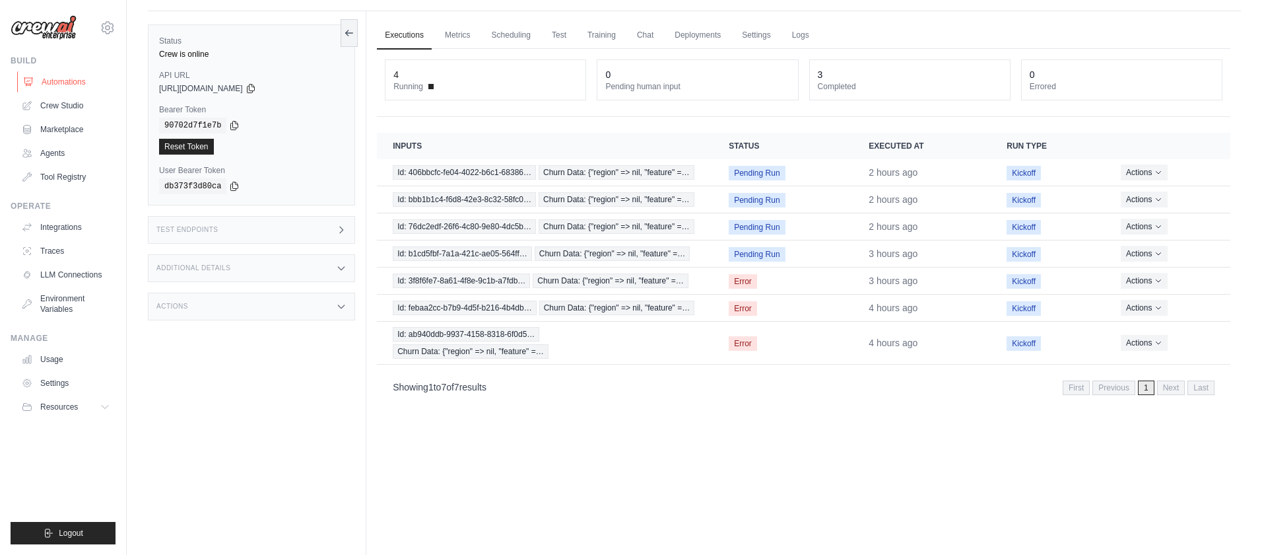
click at [60, 83] on link "Automations" at bounding box center [67, 81] width 100 height 21
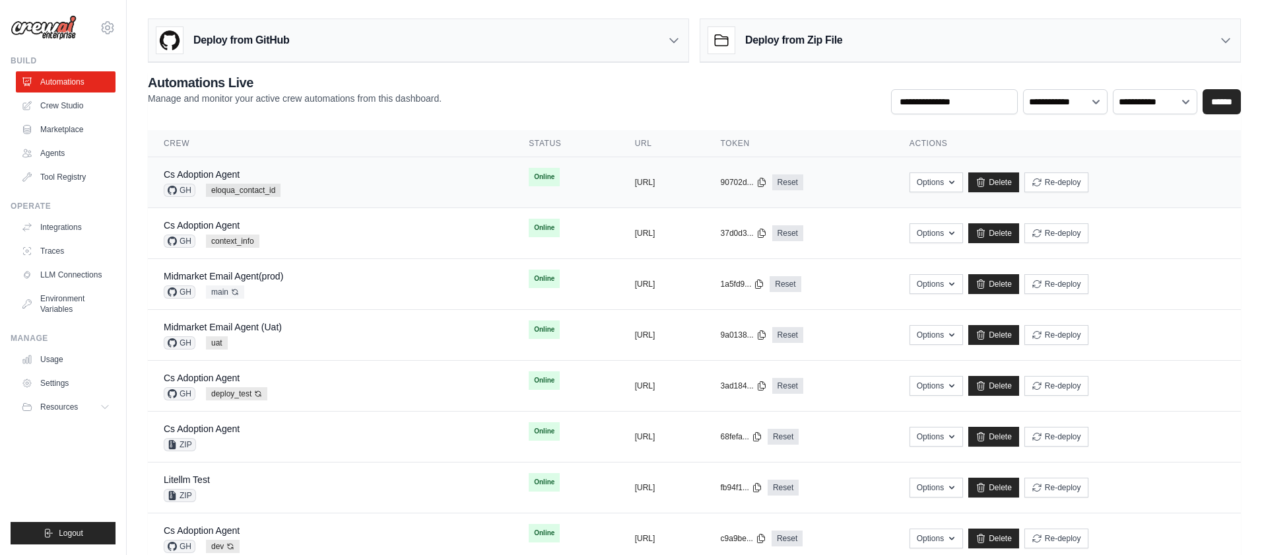
click at [376, 170] on div "Cs Adoption Agent GH eloqua_contact_id" at bounding box center [330, 182] width 333 height 29
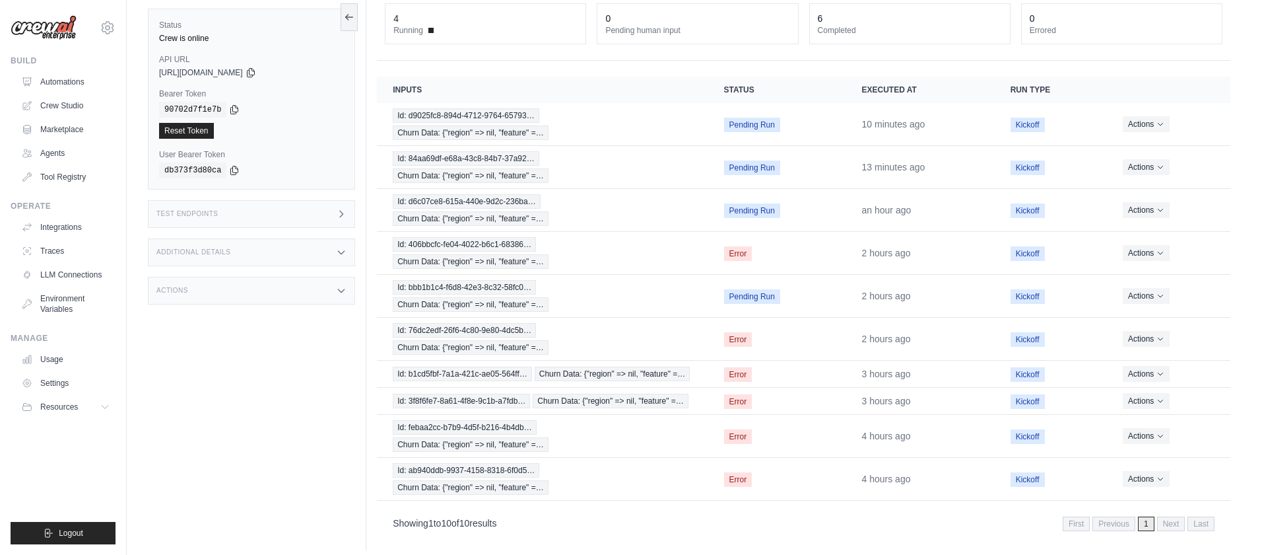
scroll to position [96, 0]
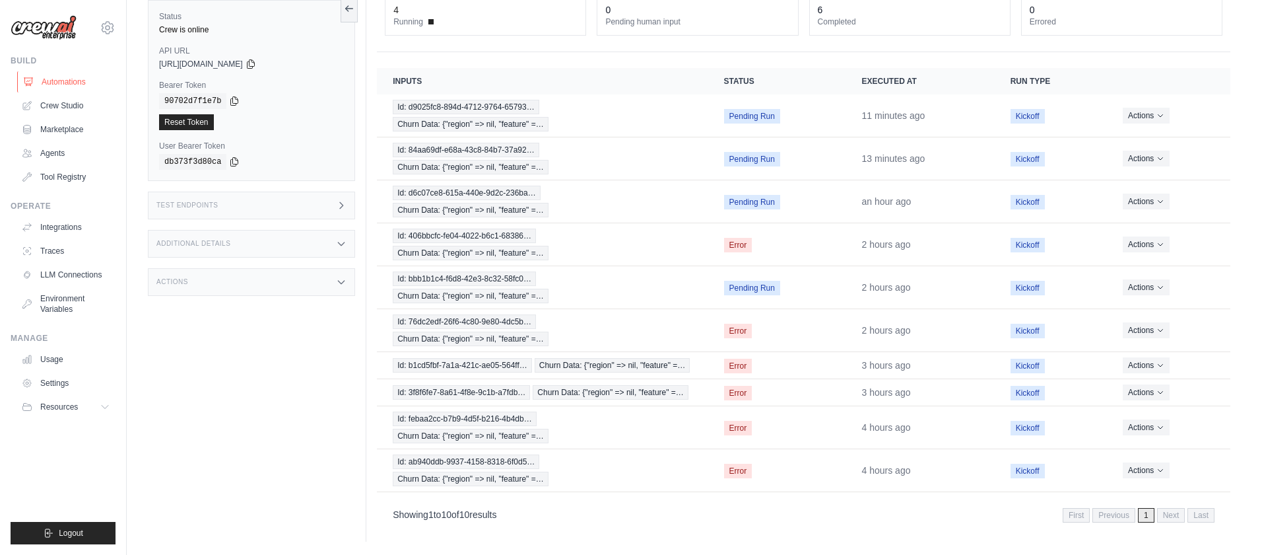
click at [78, 77] on link "Automations" at bounding box center [67, 81] width 100 height 21
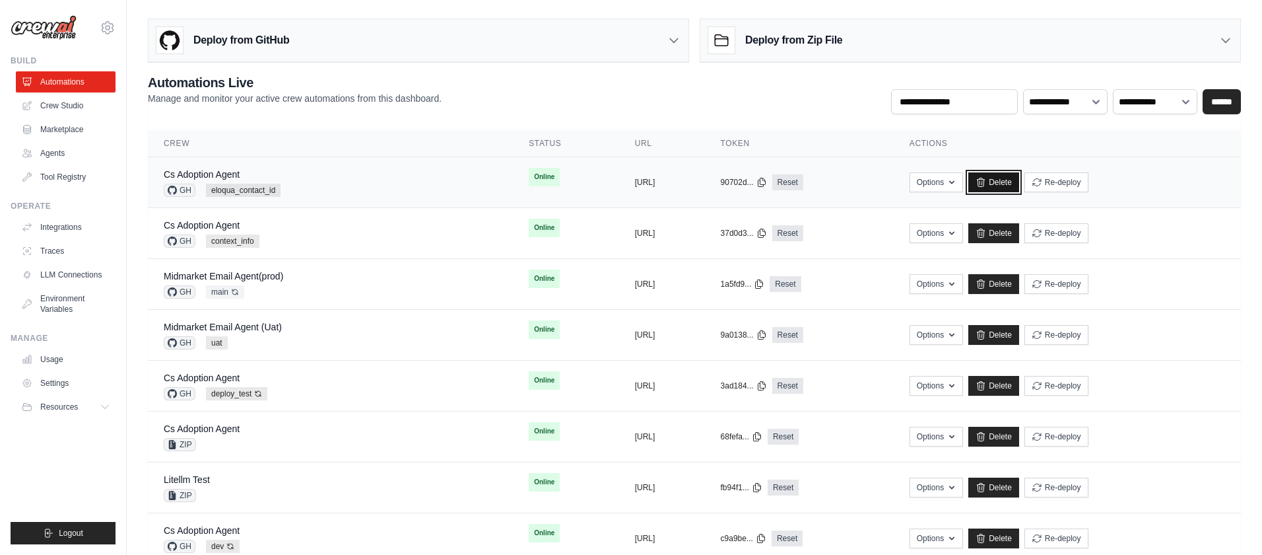
click at [1019, 182] on link "Delete" at bounding box center [993, 182] width 51 height 20
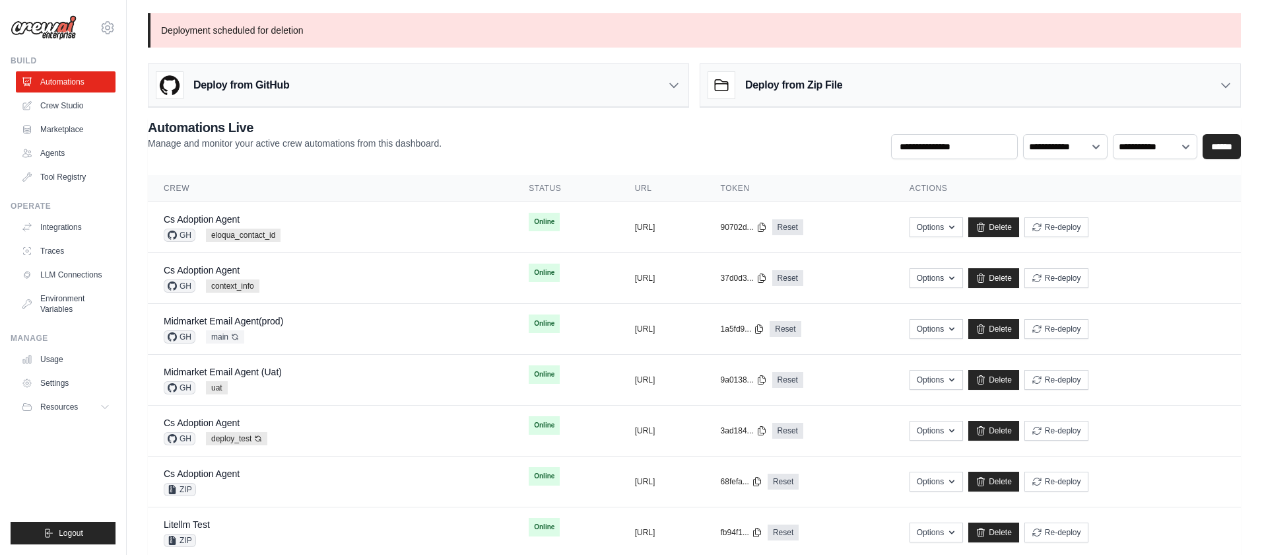
click at [261, 81] on h3 "Deploy from GitHub" at bounding box center [241, 85] width 96 height 16
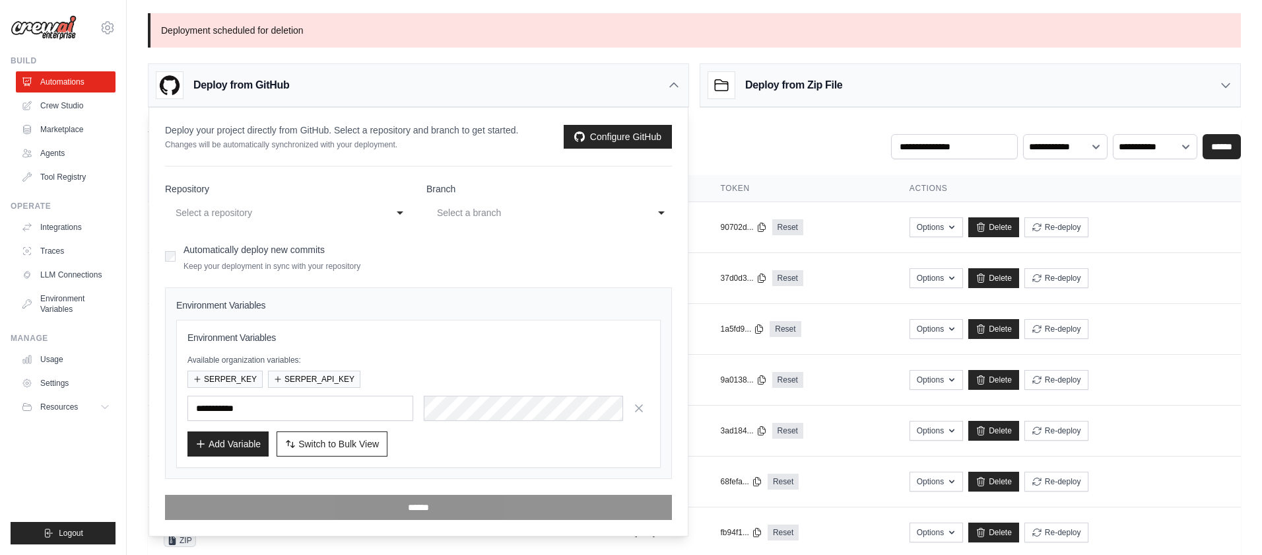
click at [350, 449] on span "Switch to Bulk View" at bounding box center [338, 443] width 81 height 13
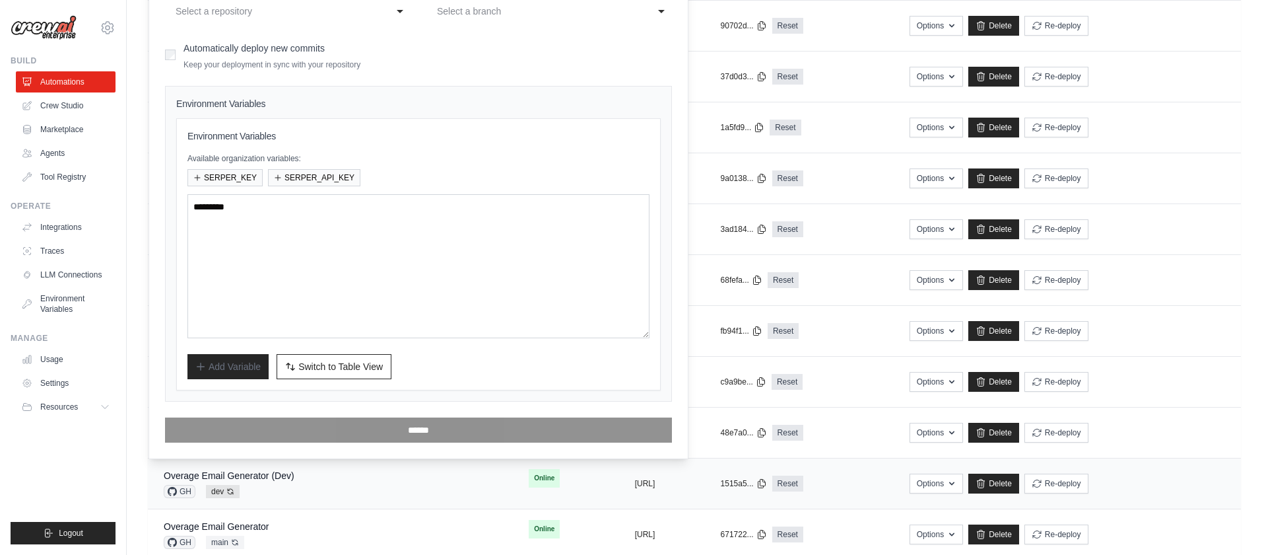
scroll to position [200, 0]
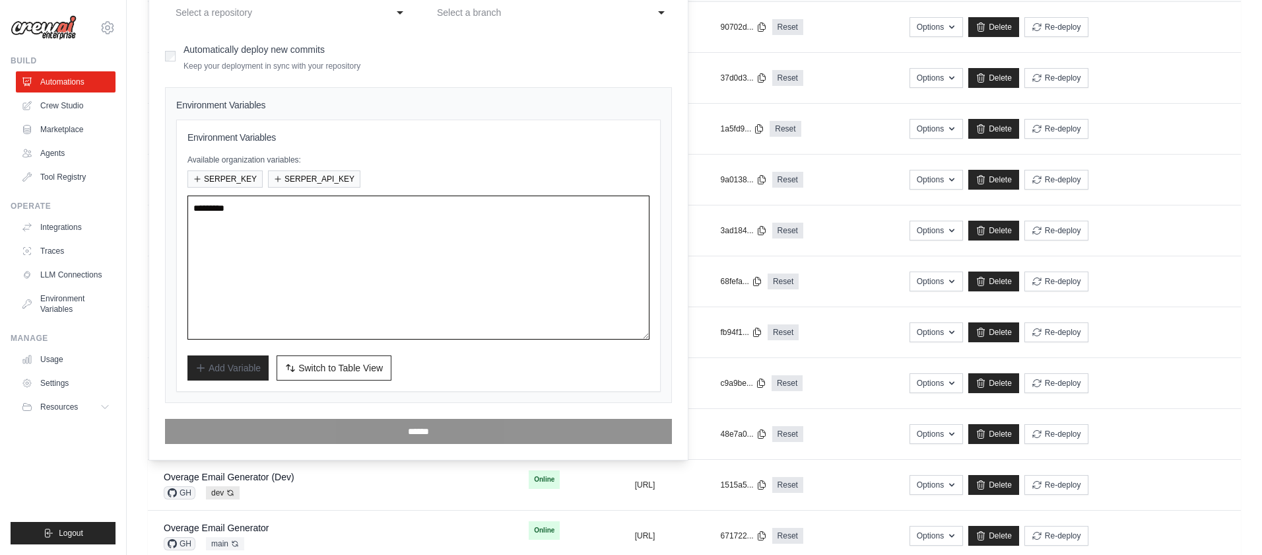
click at [275, 228] on textarea at bounding box center [418, 267] width 462 height 144
paste textarea "**********"
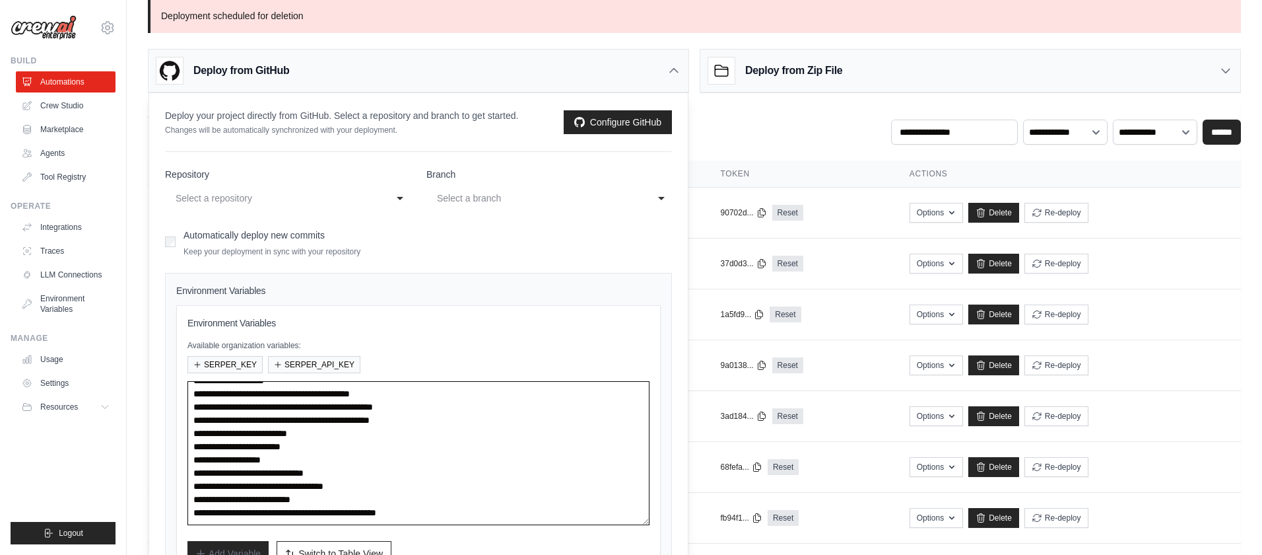
scroll to position [0, 0]
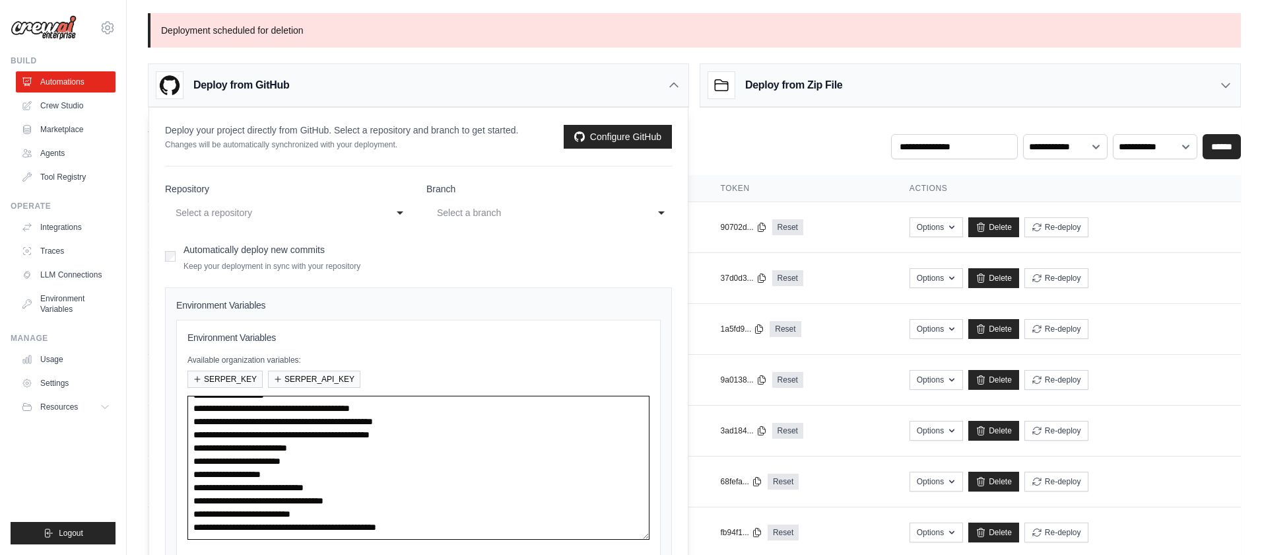
click at [262, 211] on div "Select a repository" at bounding box center [275, 213] width 198 height 16
type textarea "**********"
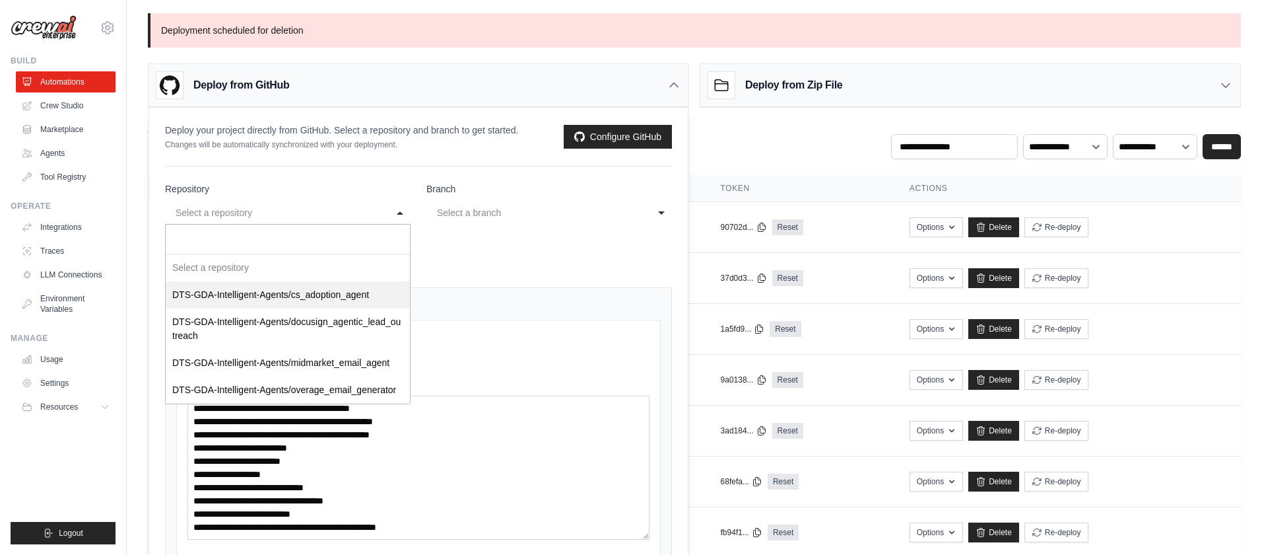
select select "**********"
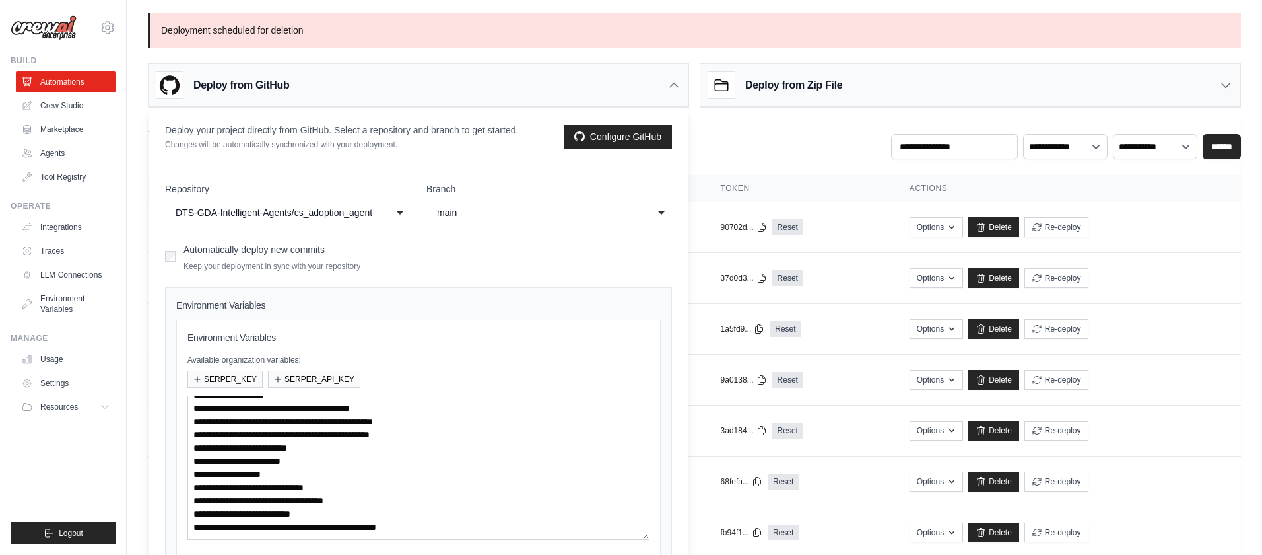
click at [485, 209] on div "main" at bounding box center [536, 213] width 198 height 16
select select "**********"
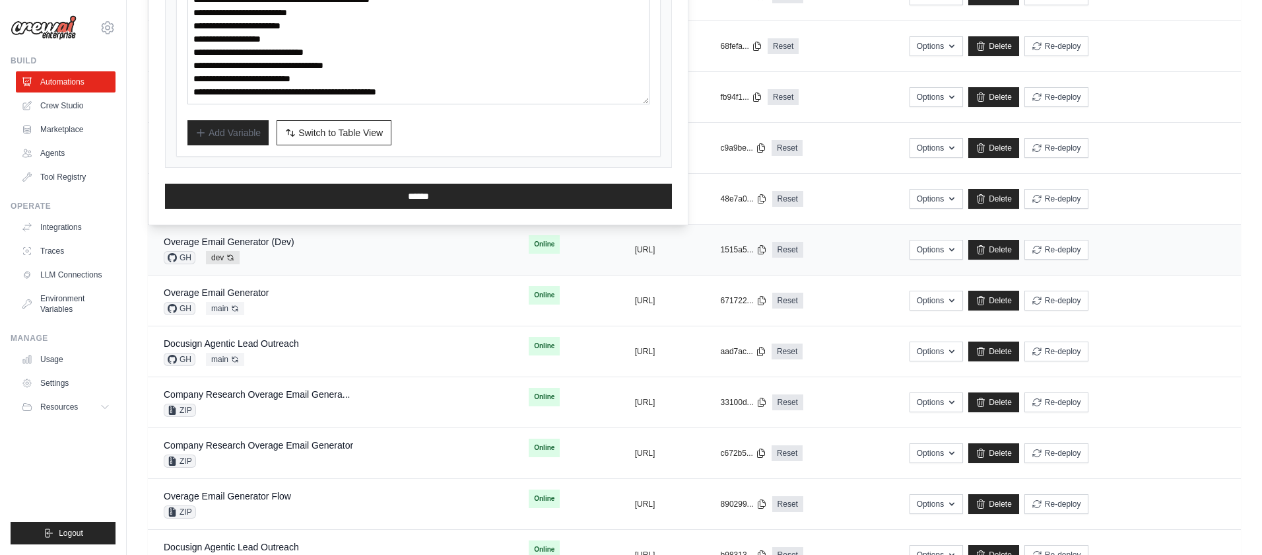
scroll to position [440, 0]
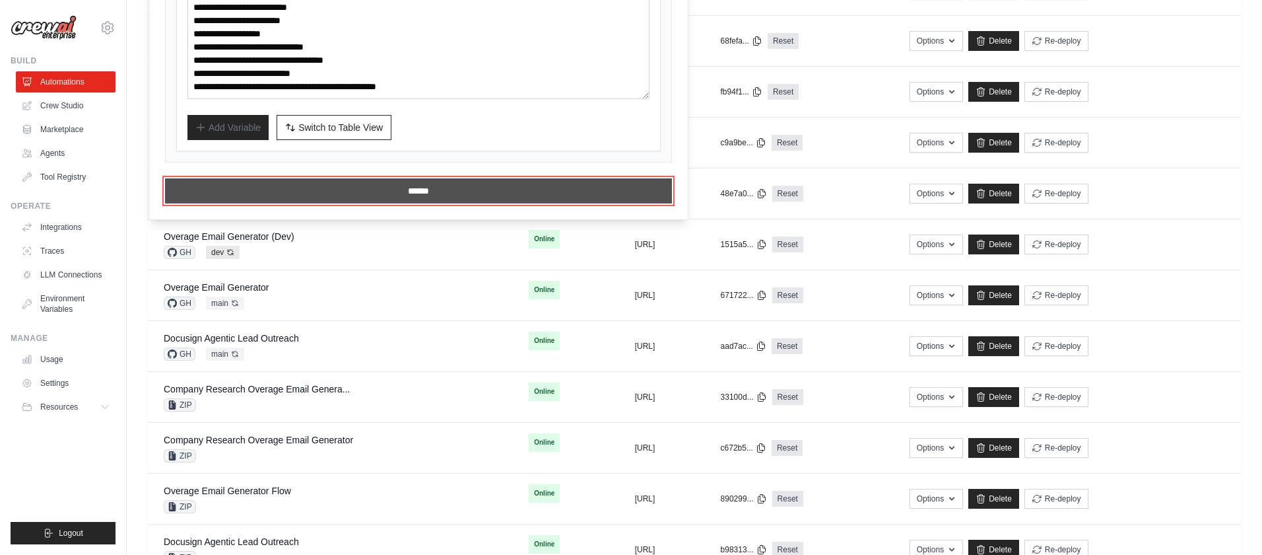
click at [399, 189] on input "******" at bounding box center [418, 190] width 507 height 25
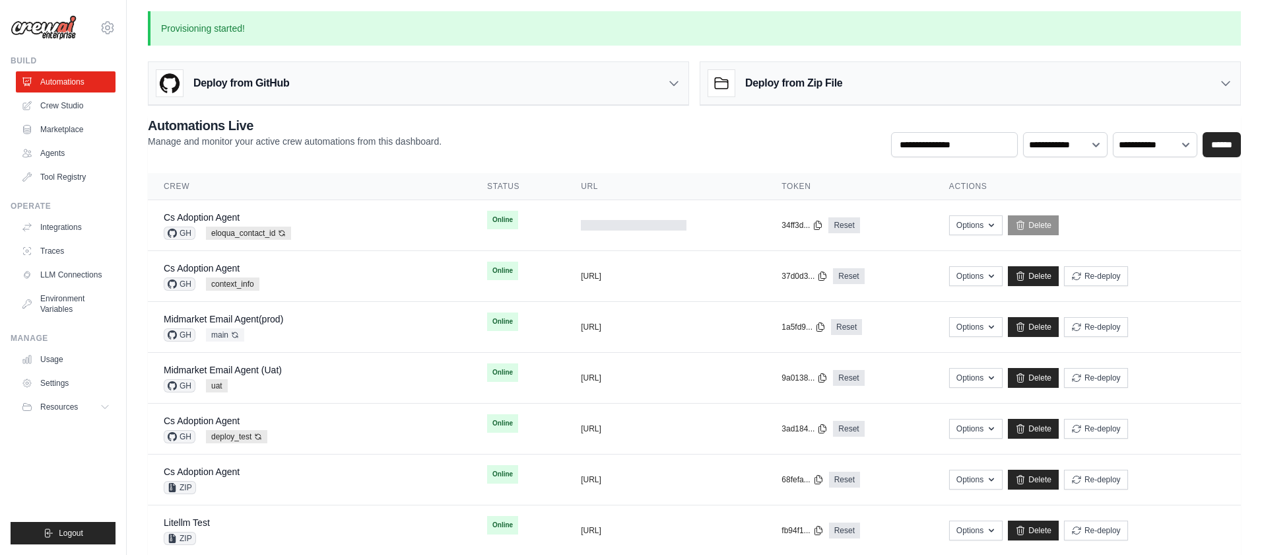
scroll to position [3, 0]
click at [457, 215] on td "Cs Adoption Agent GH eloqua_contact_id Auto-deploy enabled" at bounding box center [309, 224] width 323 height 51
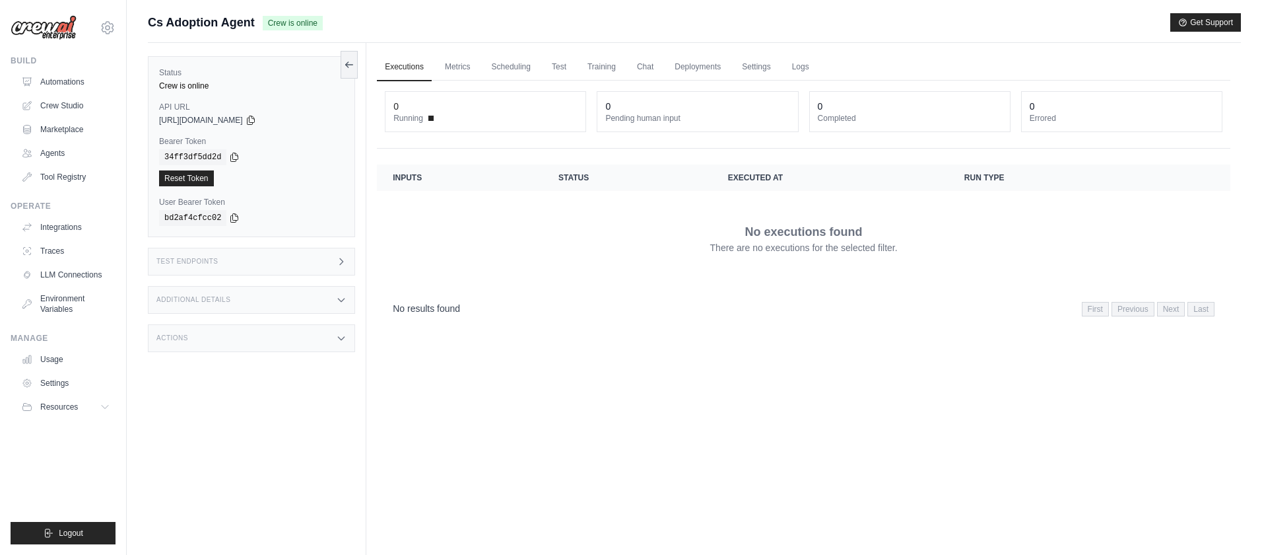
scroll to position [1, 0]
click at [71, 81] on link "Automations" at bounding box center [67, 81] width 100 height 21
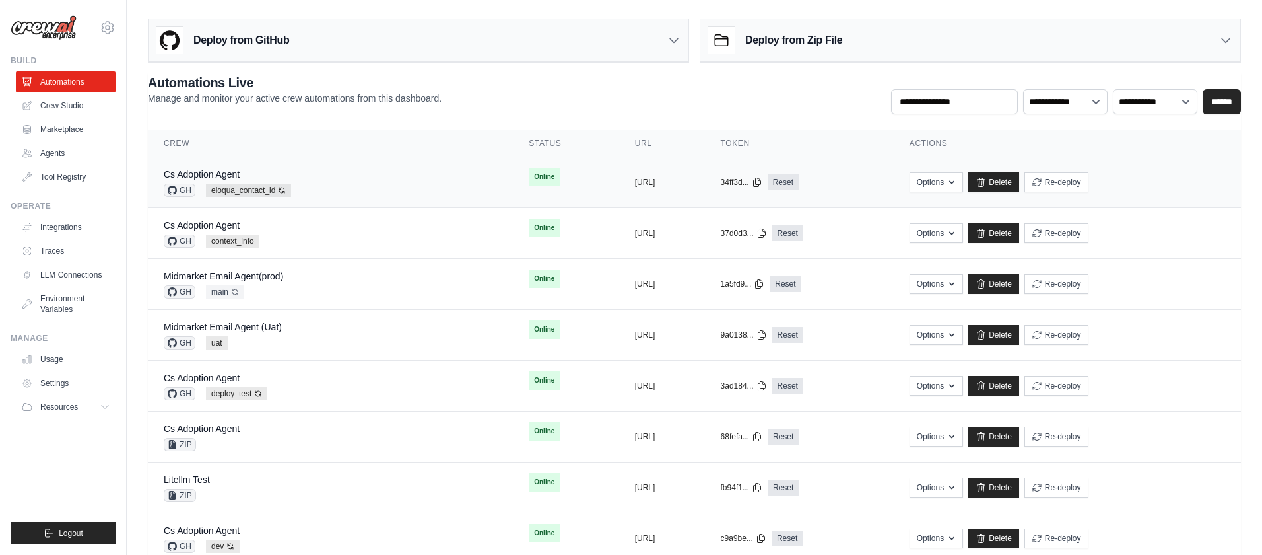
click at [424, 174] on div "Cs Adoption Agent GH eloqua_contact_id Auto-deploy enabled" at bounding box center [330, 182] width 333 height 29
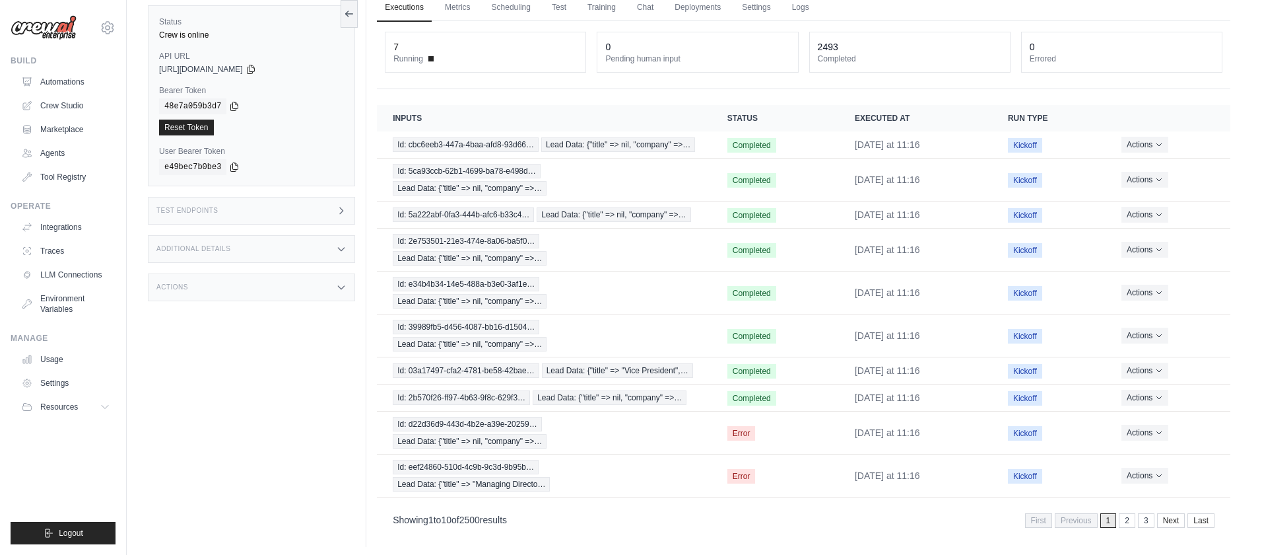
scroll to position [112, 0]
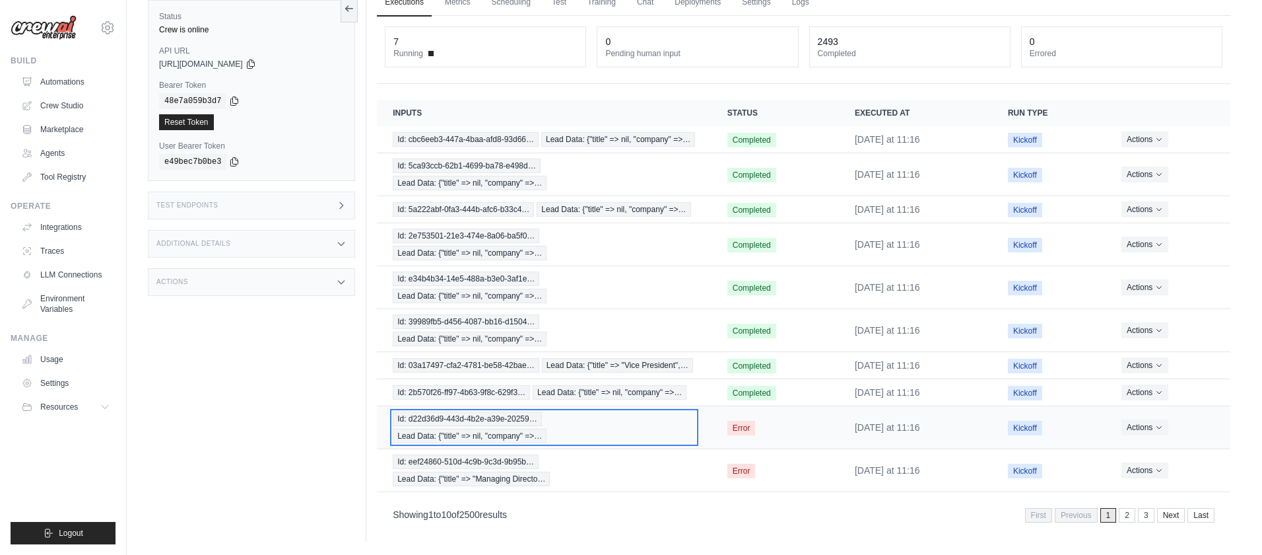
click at [502, 420] on span "Id: d22d36d9-443d-4b2e-a39e-20259…" at bounding box center [467, 418] width 149 height 15
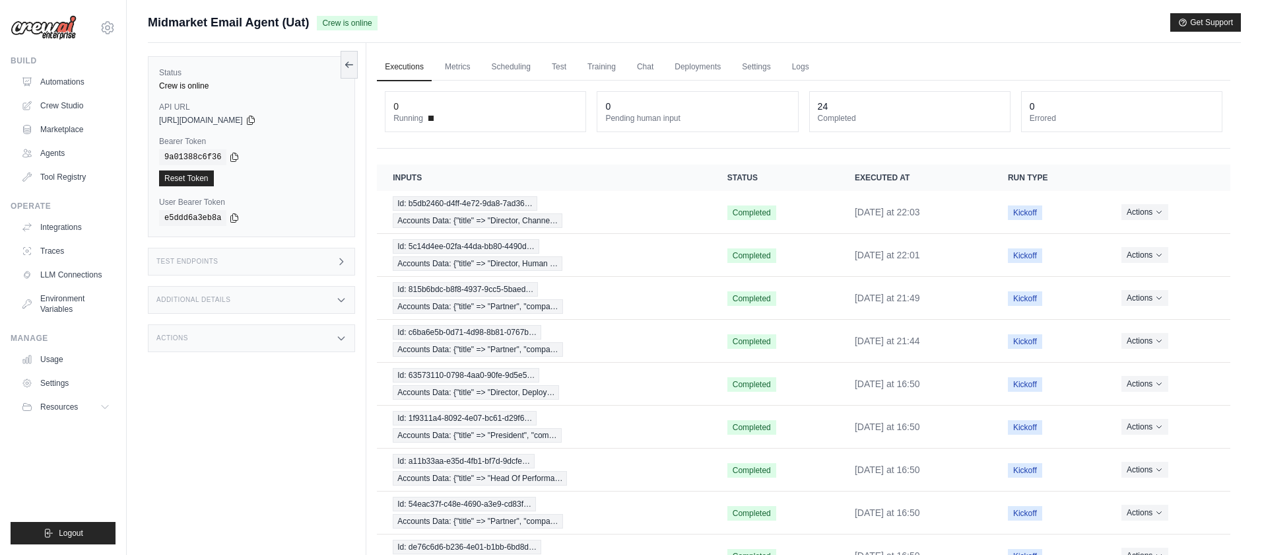
scroll to position [1, 0]
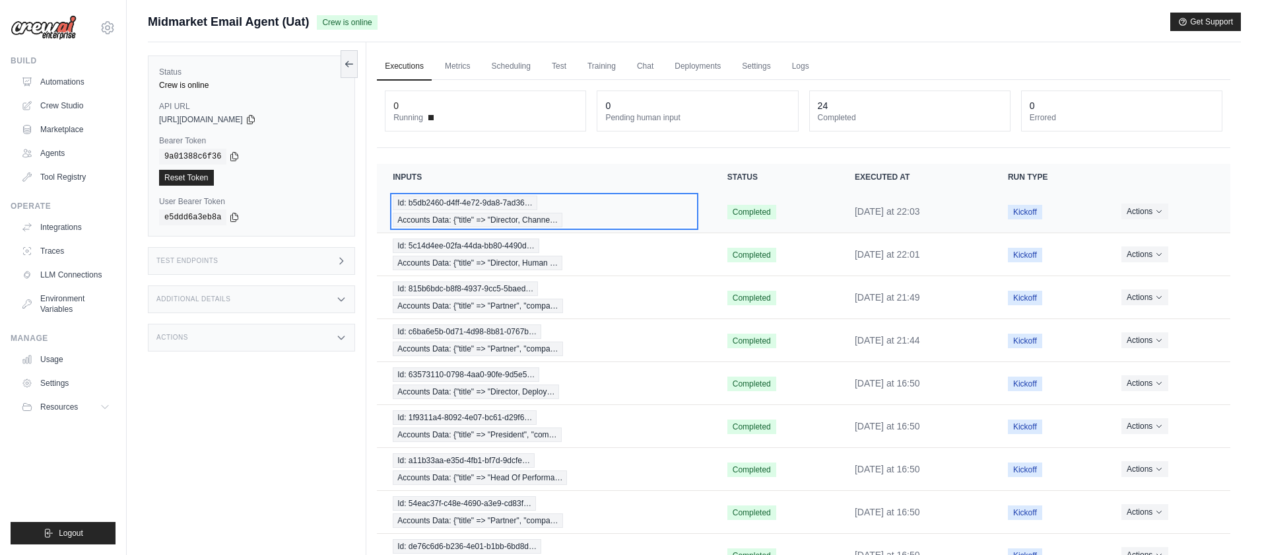
click at [502, 203] on span "Id: b5db2460-d4ff-4e72-9da8-7ad36…" at bounding box center [465, 202] width 145 height 15
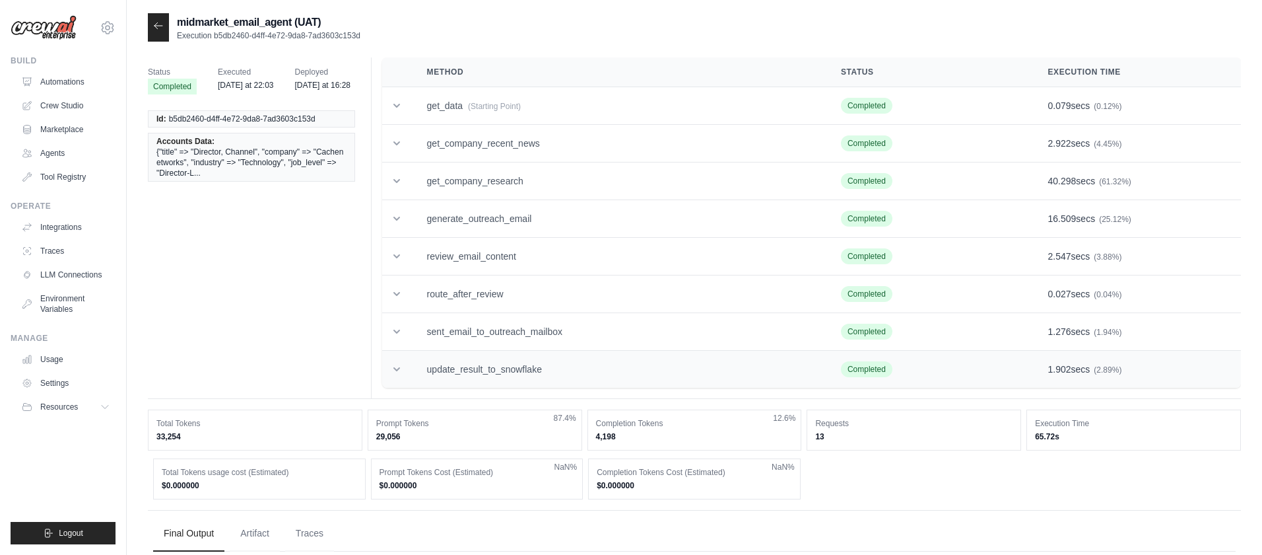
scroll to position [6, 0]
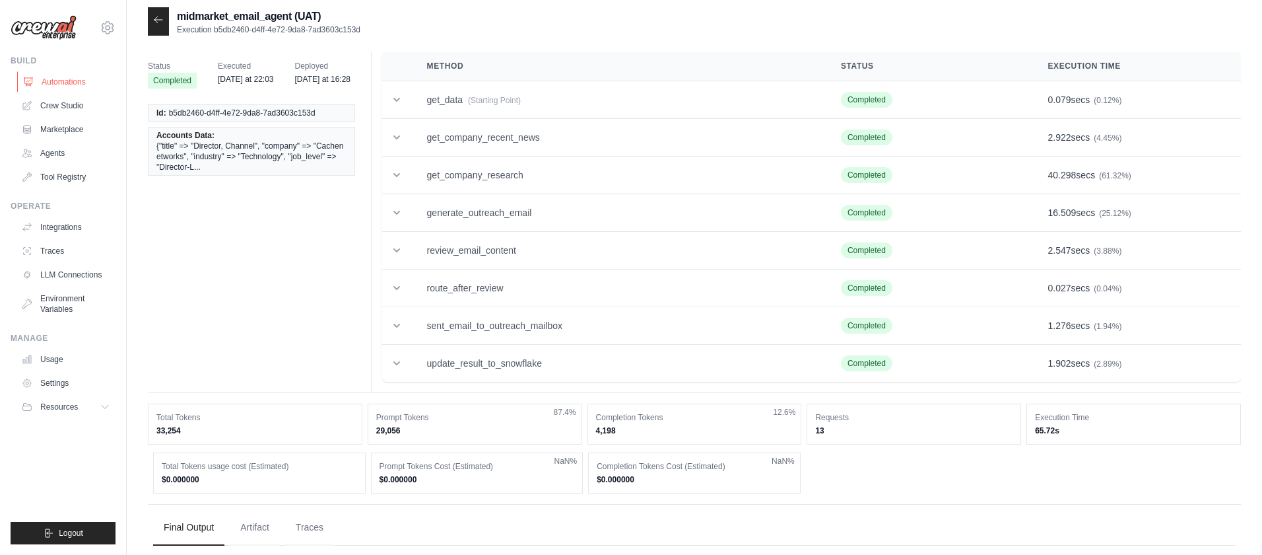
click at [73, 82] on link "Automations" at bounding box center [67, 81] width 100 height 21
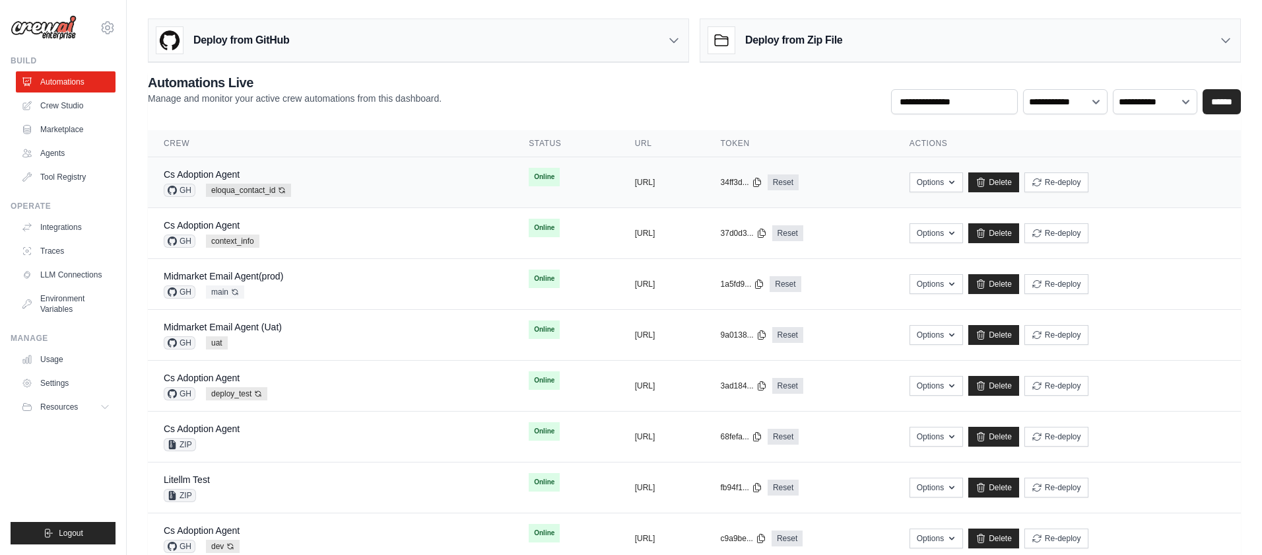
click at [536, 177] on td "Online" at bounding box center [566, 177] width 106 height 40
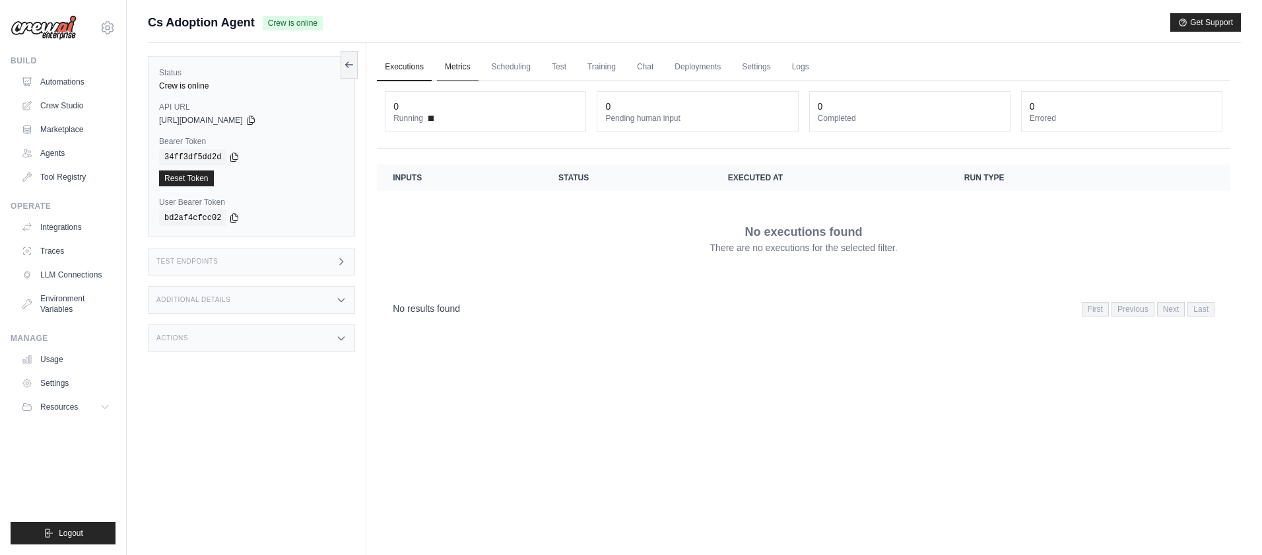
click at [463, 69] on link "Metrics" at bounding box center [458, 67] width 42 height 28
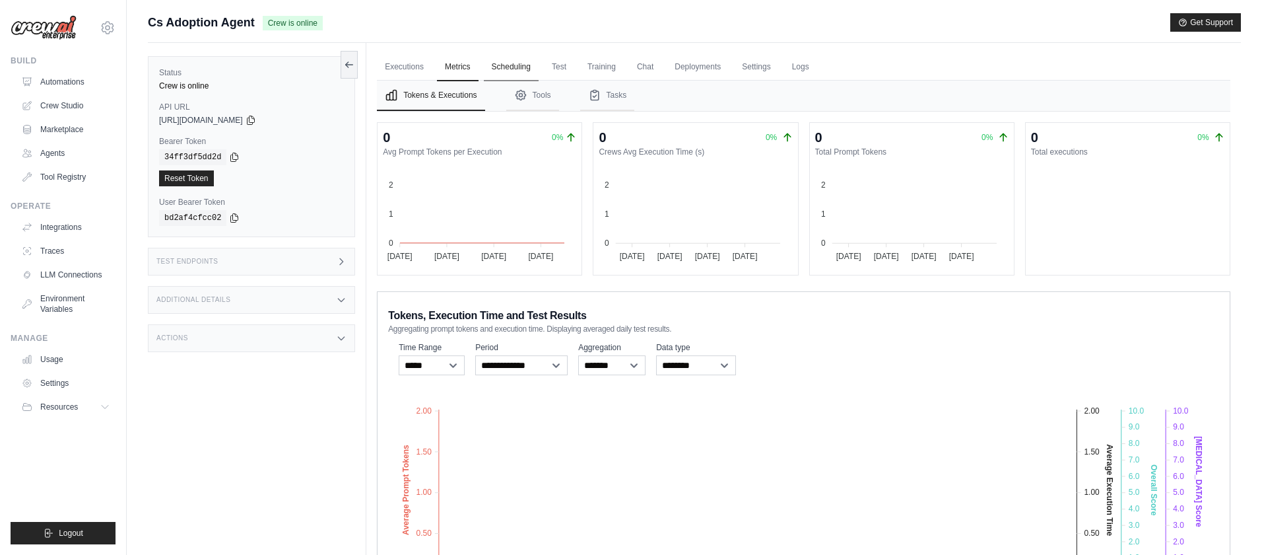
click at [516, 69] on link "Scheduling" at bounding box center [511, 67] width 55 height 28
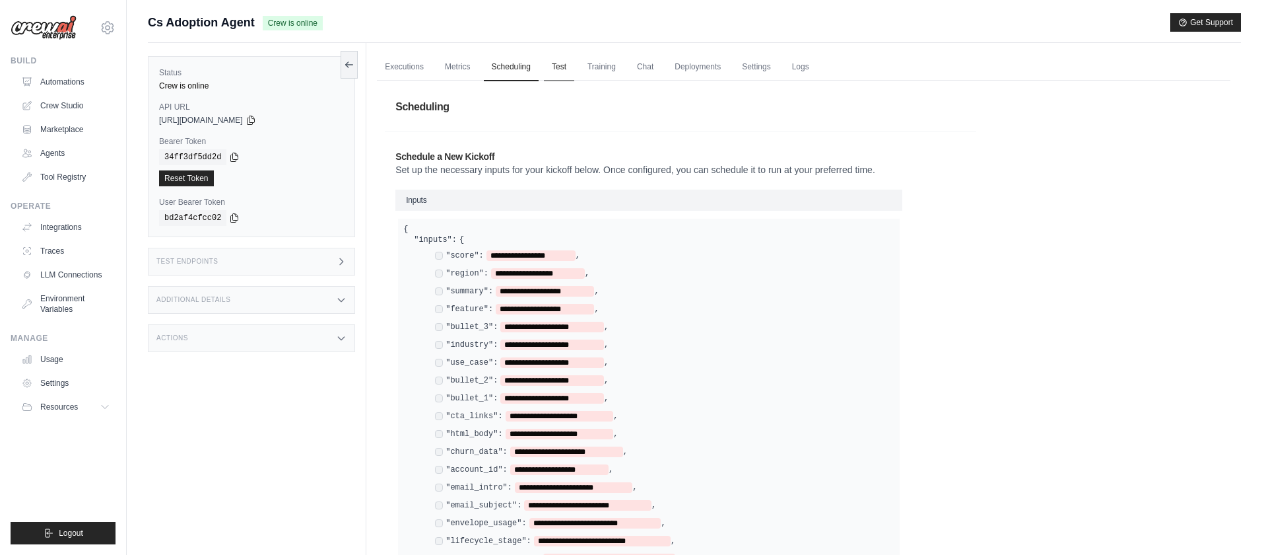
click at [558, 69] on link "Test" at bounding box center [559, 67] width 30 height 28
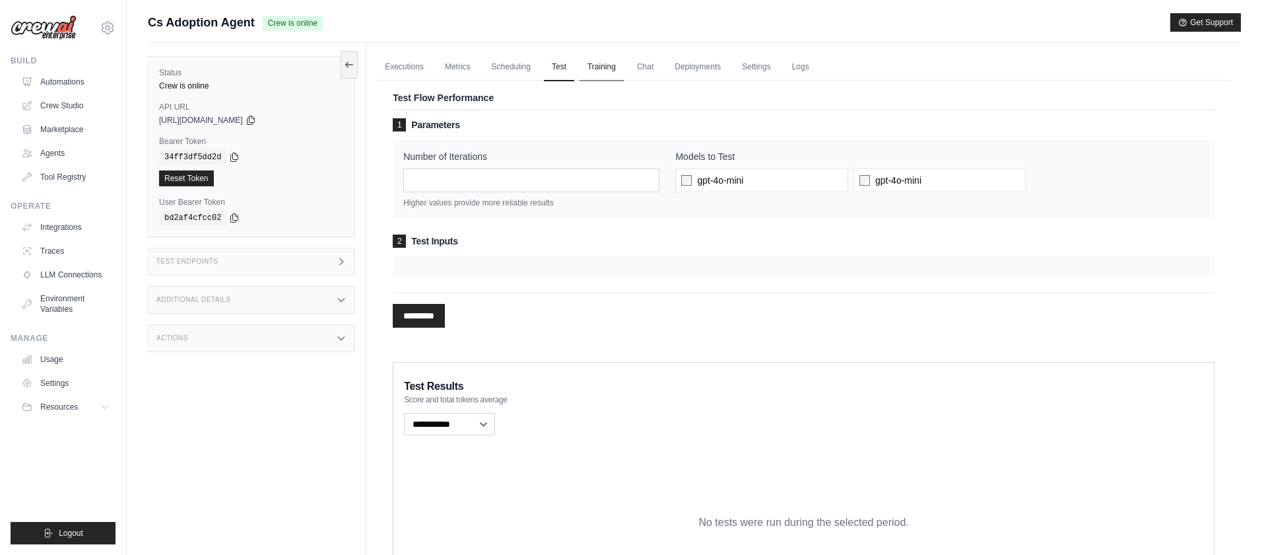
click at [618, 70] on link "Training" at bounding box center [602, 67] width 44 height 28
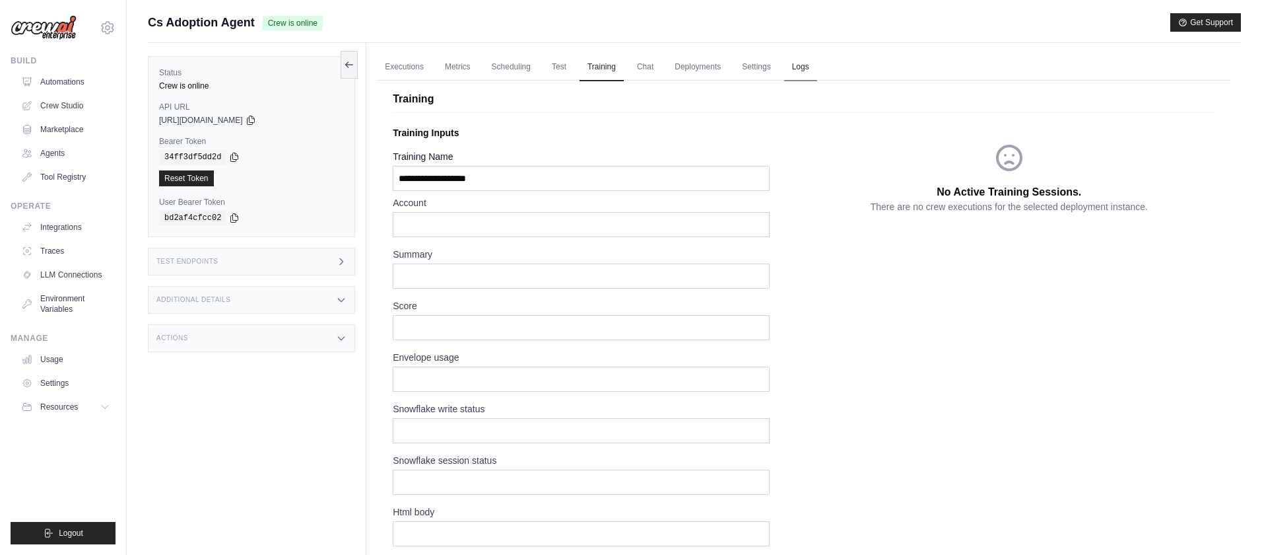
click at [802, 69] on link "Logs" at bounding box center [800, 67] width 33 height 28
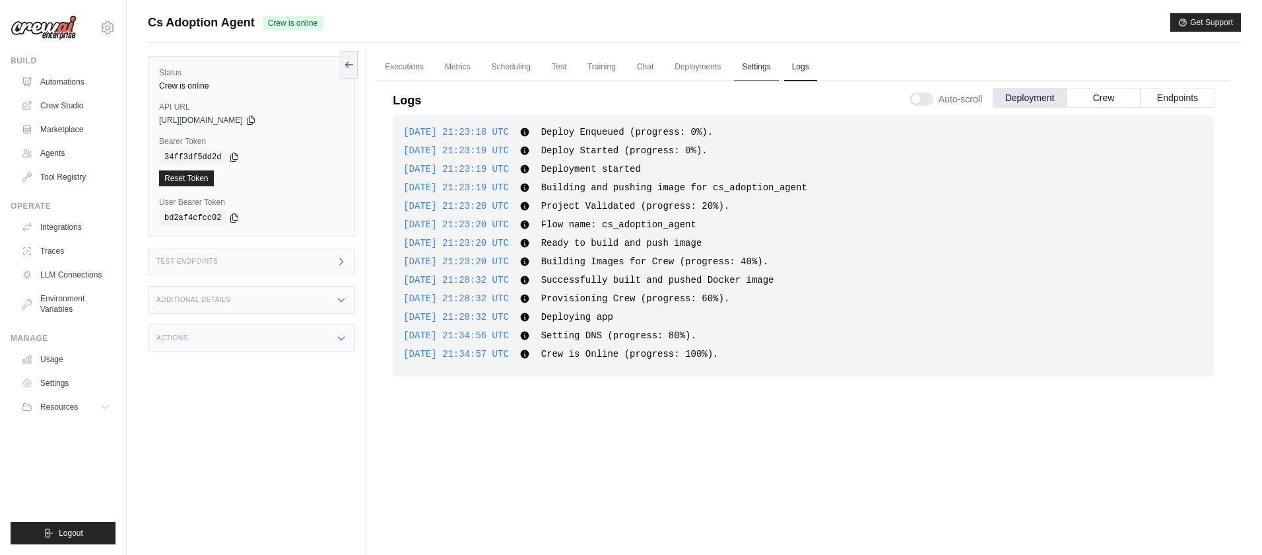
click at [756, 73] on link "Settings" at bounding box center [756, 67] width 44 height 28
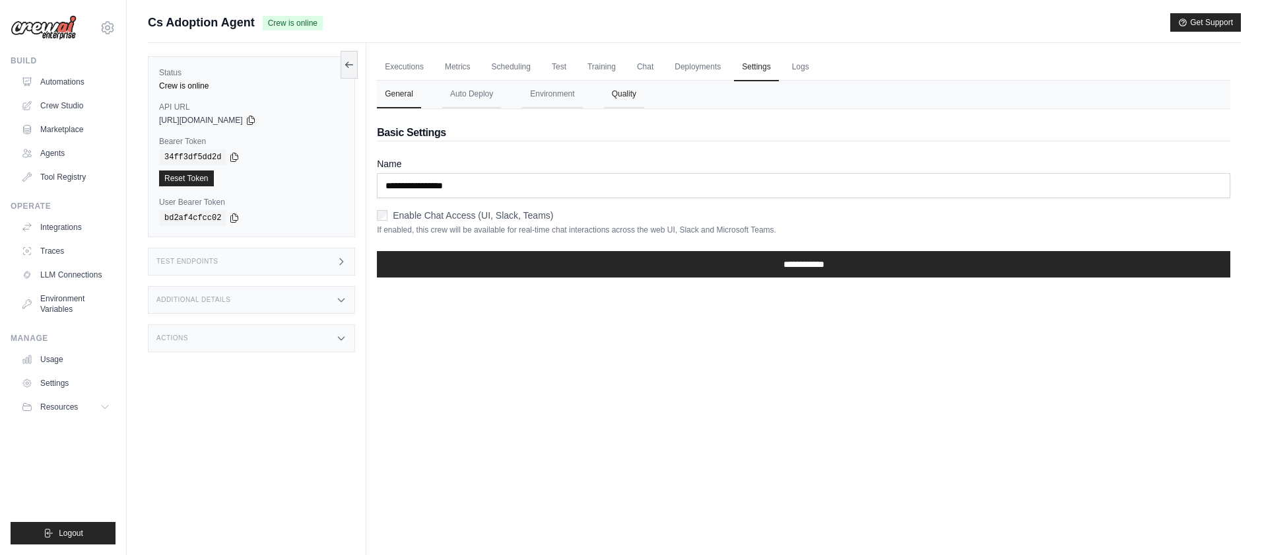
click at [621, 99] on button "Quality" at bounding box center [624, 95] width 40 height 28
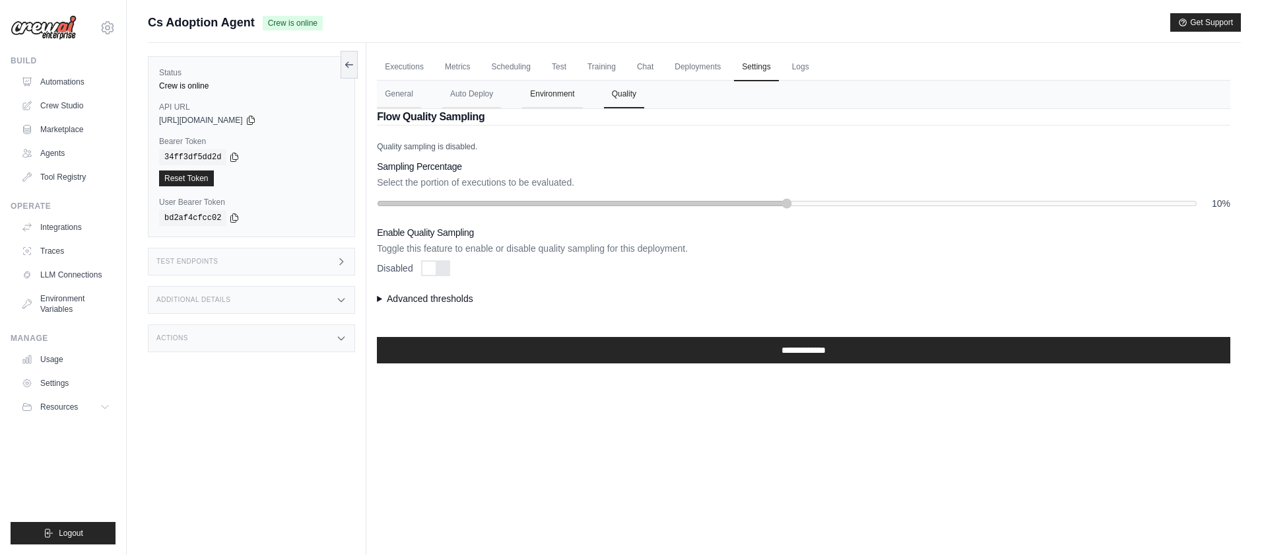
click at [545, 102] on button "Environment" at bounding box center [552, 95] width 60 height 28
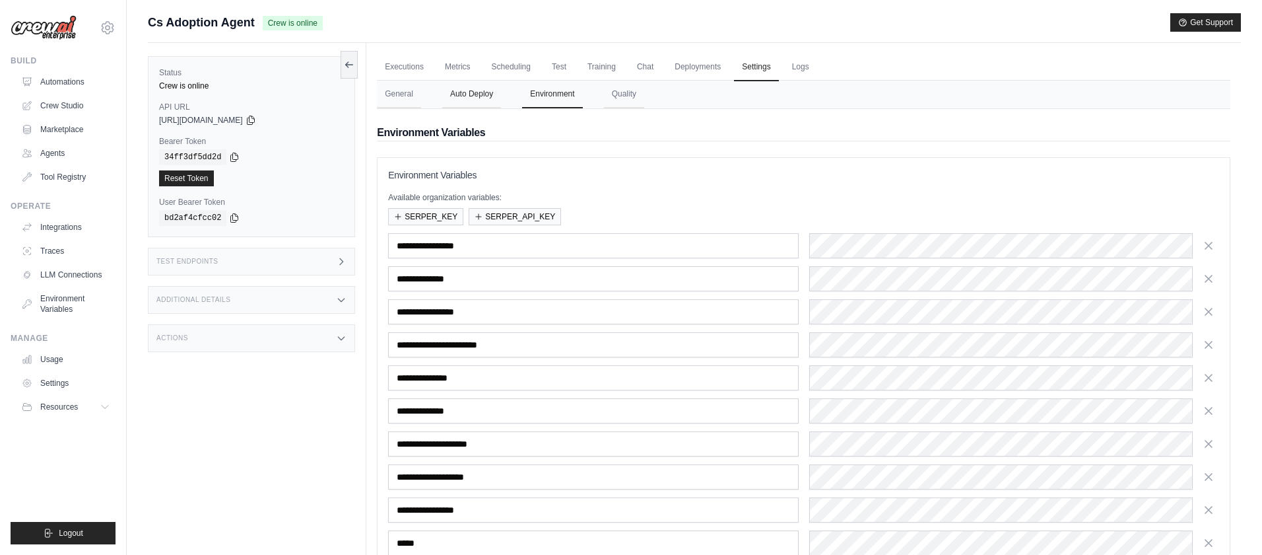
click at [469, 100] on button "Auto Deploy" at bounding box center [471, 95] width 59 height 28
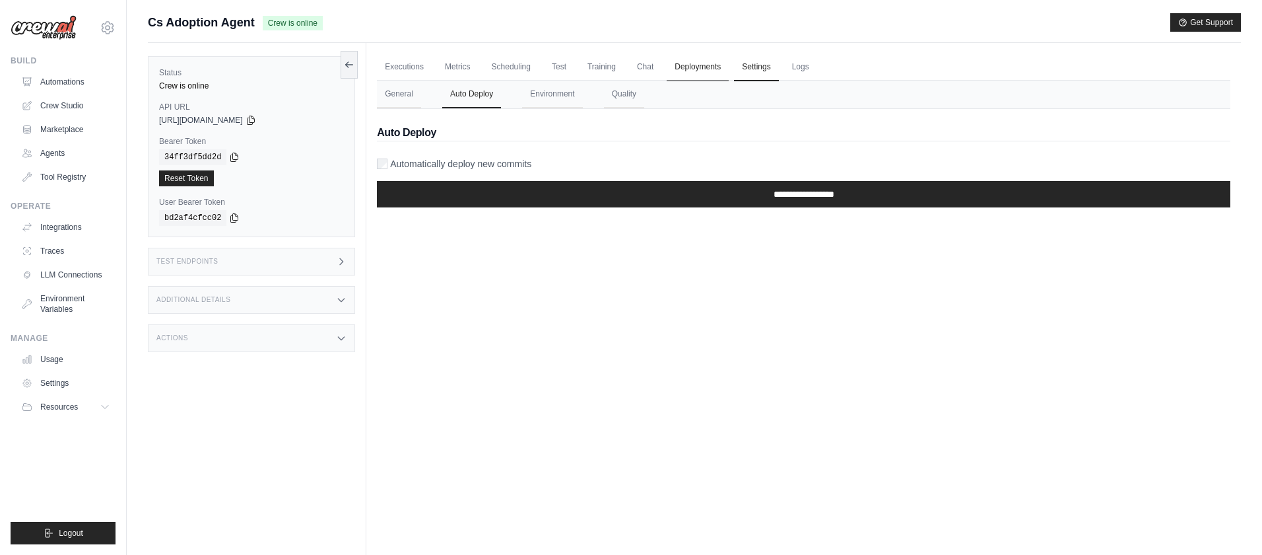
click at [706, 72] on link "Deployments" at bounding box center [698, 67] width 62 height 28
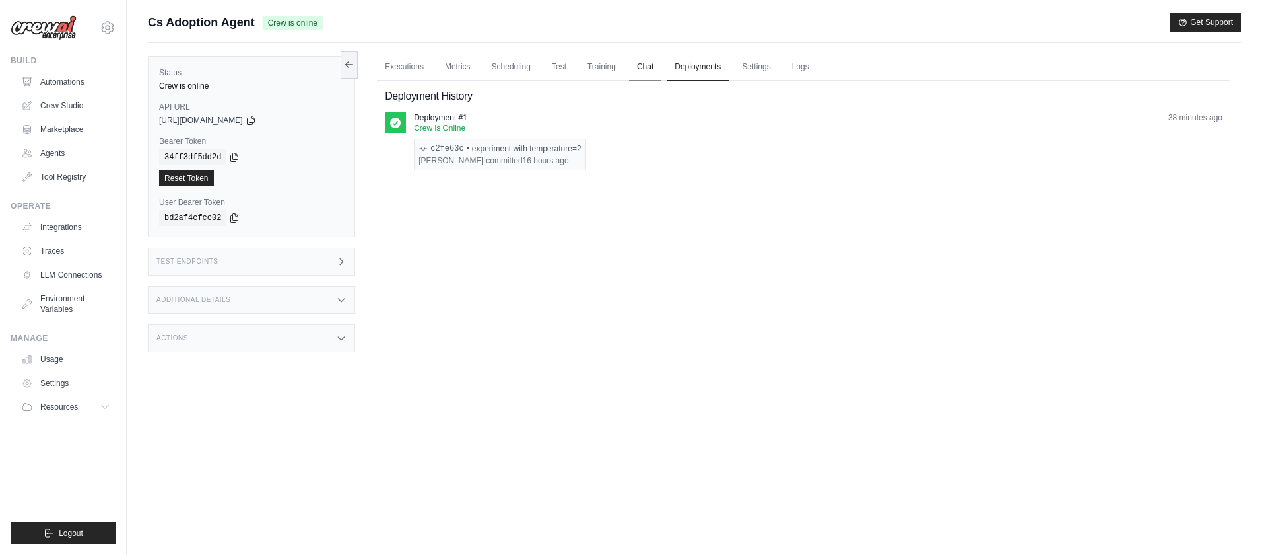
click at [643, 69] on link "Chat" at bounding box center [645, 67] width 32 height 28
click at [648, 69] on link "Chat" at bounding box center [645, 67] width 32 height 28
click at [625, 65] on ul "Executions Metrics Scheduling Test Training Chat Deployments Settings Logs" at bounding box center [804, 66] width 854 height 27
click at [593, 69] on link "Training" at bounding box center [602, 67] width 44 height 28
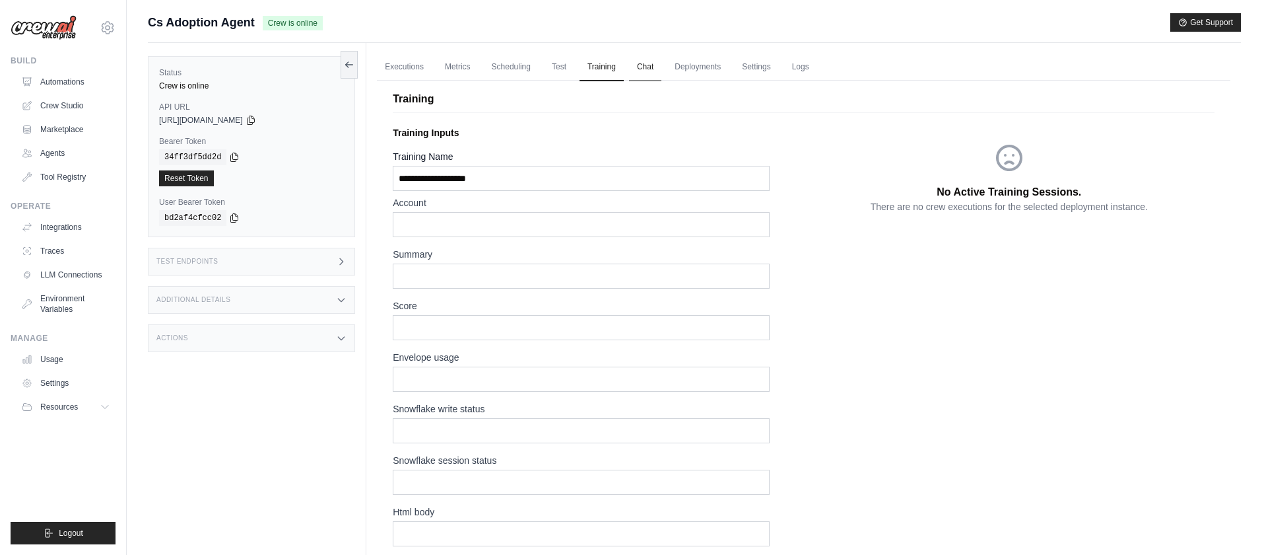
click at [646, 65] on link "Chat" at bounding box center [645, 67] width 32 height 28
click at [397, 68] on link "Executions" at bounding box center [404, 67] width 55 height 28
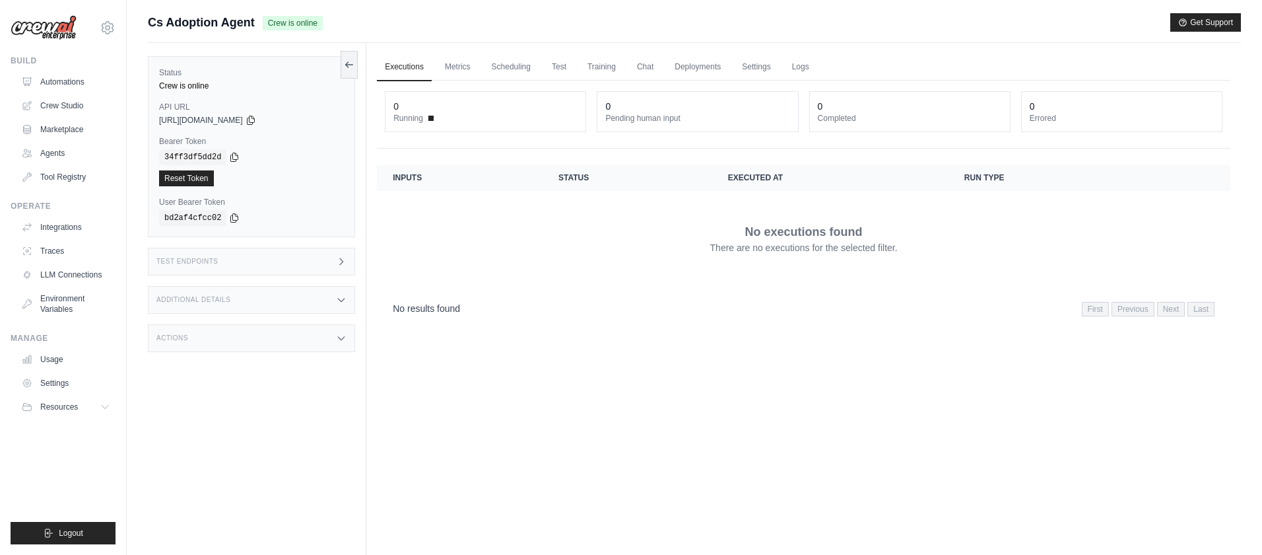
click at [346, 336] on icon at bounding box center [341, 338] width 11 height 11
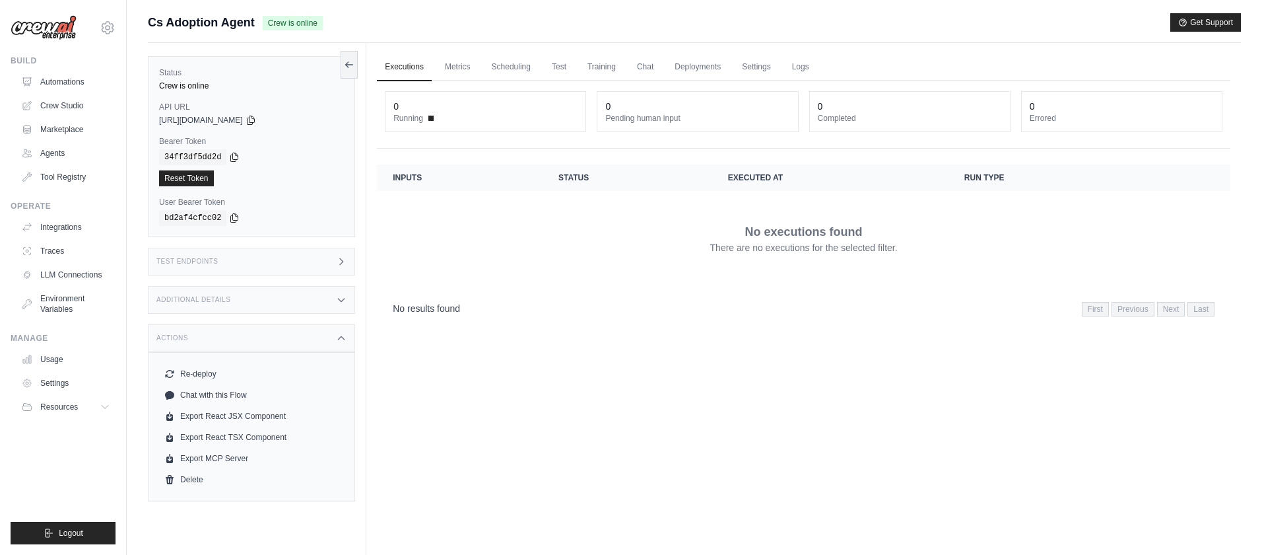
click at [344, 301] on icon at bounding box center [341, 299] width 11 height 11
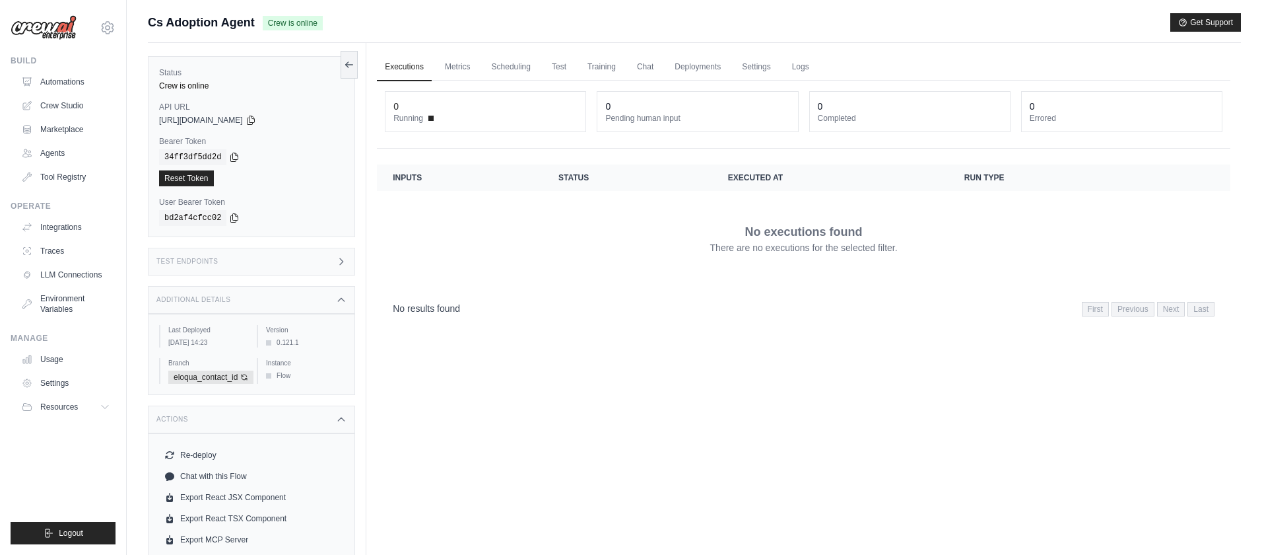
click at [336, 260] on icon at bounding box center [341, 261] width 11 height 11
click at [823, 360] on div "Executions Metrics Scheduling Test Training Chat Deployments Settings Logs 0 Ru…" at bounding box center [803, 320] width 875 height 555
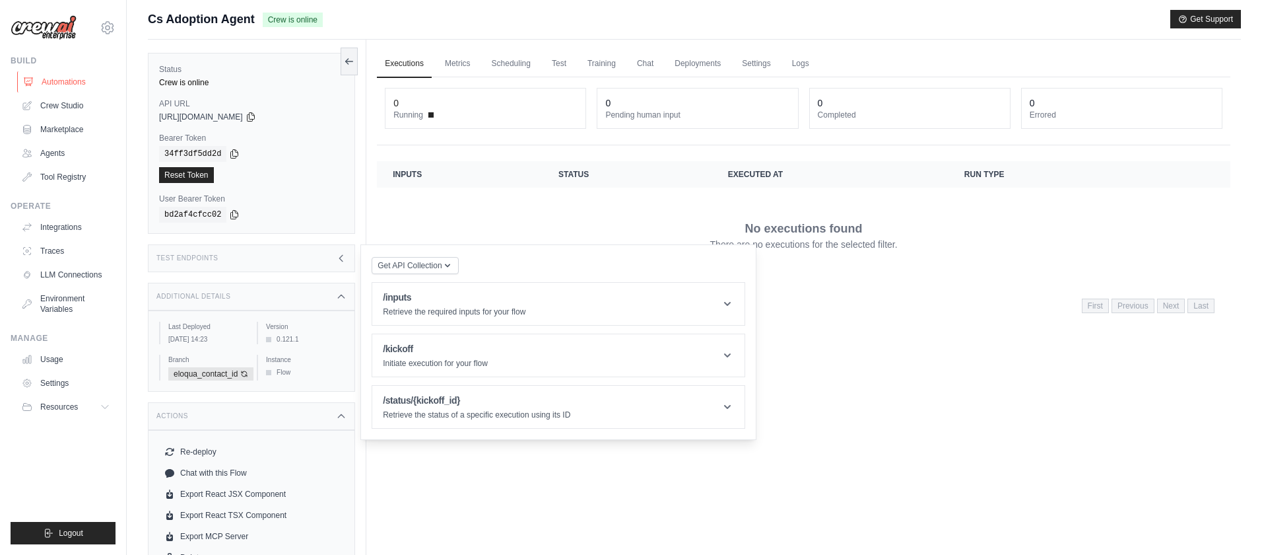
click at [56, 81] on link "Automations" at bounding box center [67, 81] width 100 height 21
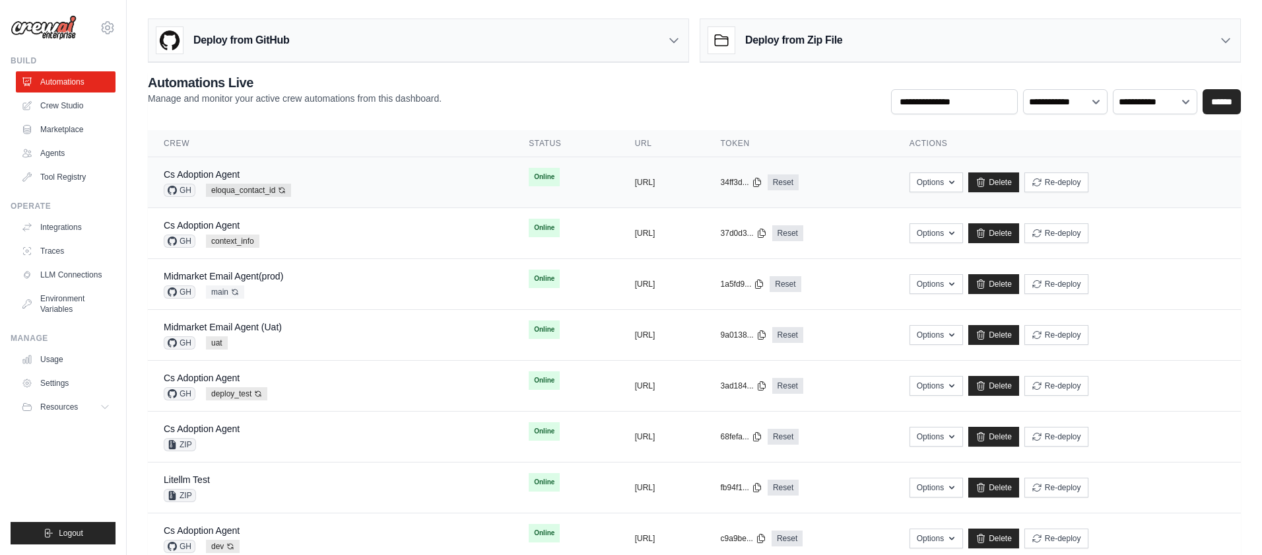
click at [415, 182] on div "Cs Adoption Agent GH eloqua_contact_id Auto-deploy enabled" at bounding box center [330, 182] width 333 height 29
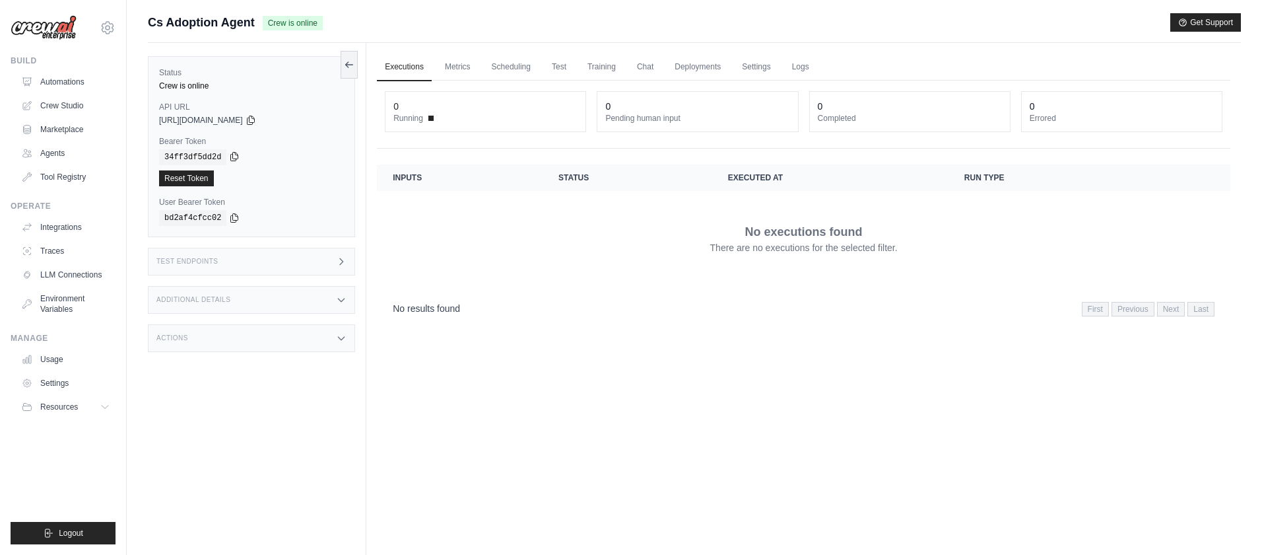
click at [233, 155] on icon at bounding box center [234, 156] width 11 height 11
click at [256, 117] on icon at bounding box center [251, 117] width 11 height 11
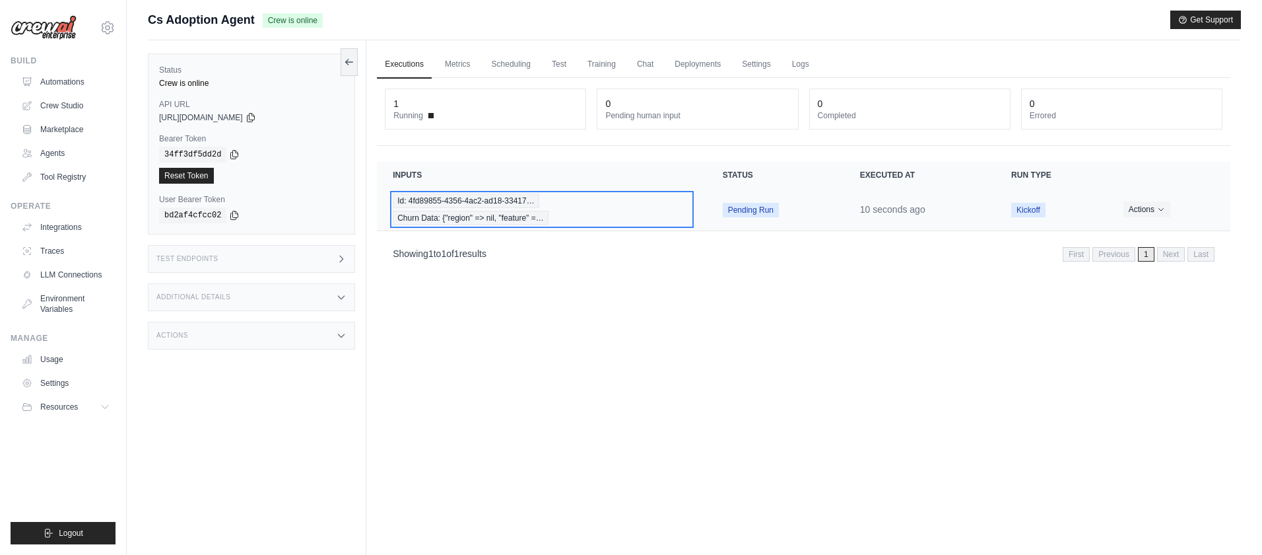
click at [507, 206] on span "Id: 4fd89855-4356-4ac2-ad18-33417…" at bounding box center [466, 200] width 147 height 15
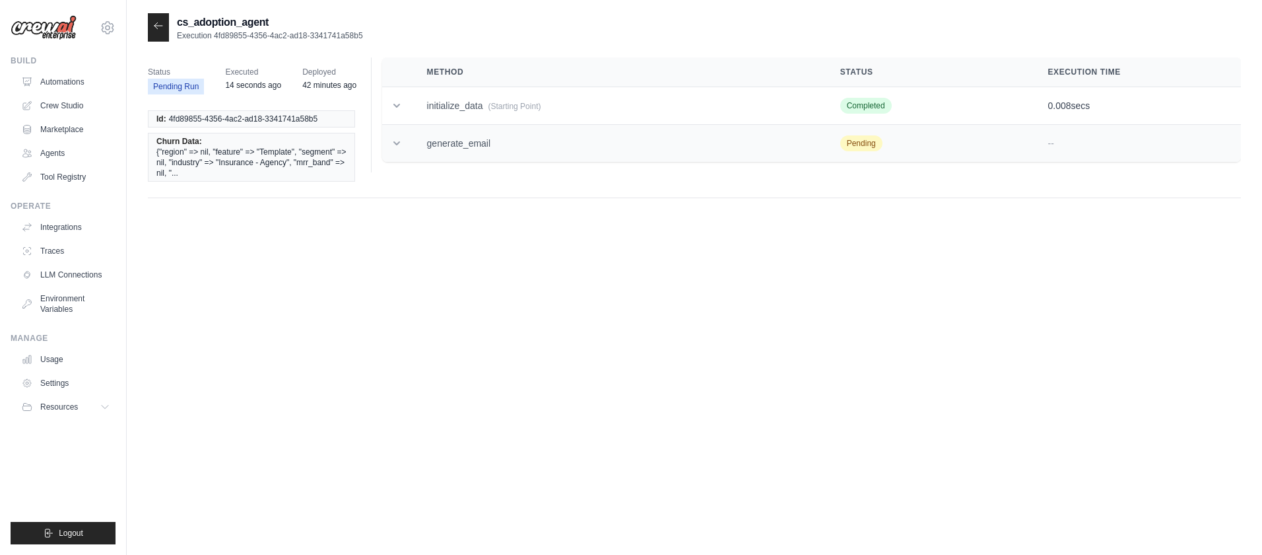
click at [397, 141] on icon at bounding box center [396, 143] width 13 height 13
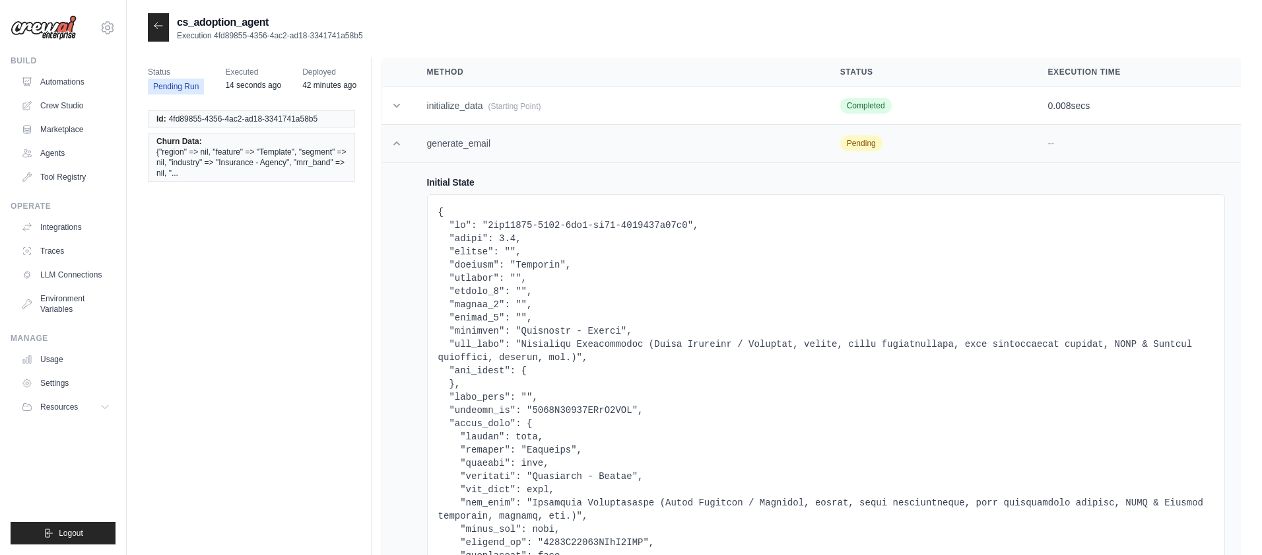
click at [397, 141] on icon at bounding box center [396, 143] width 13 height 13
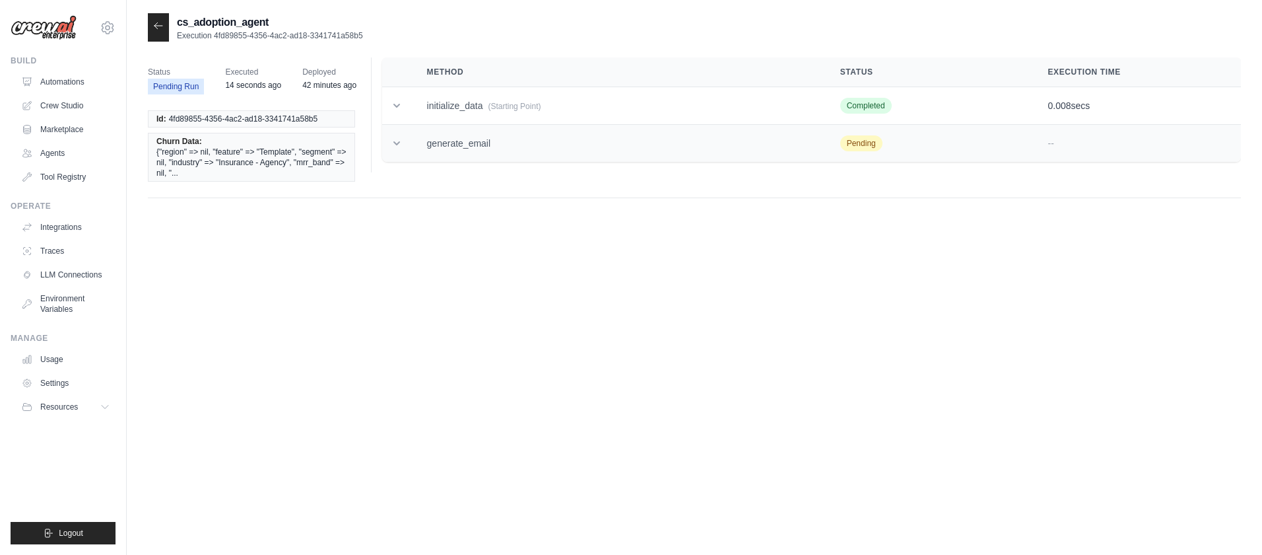
click at [397, 141] on icon at bounding box center [396, 143] width 13 height 13
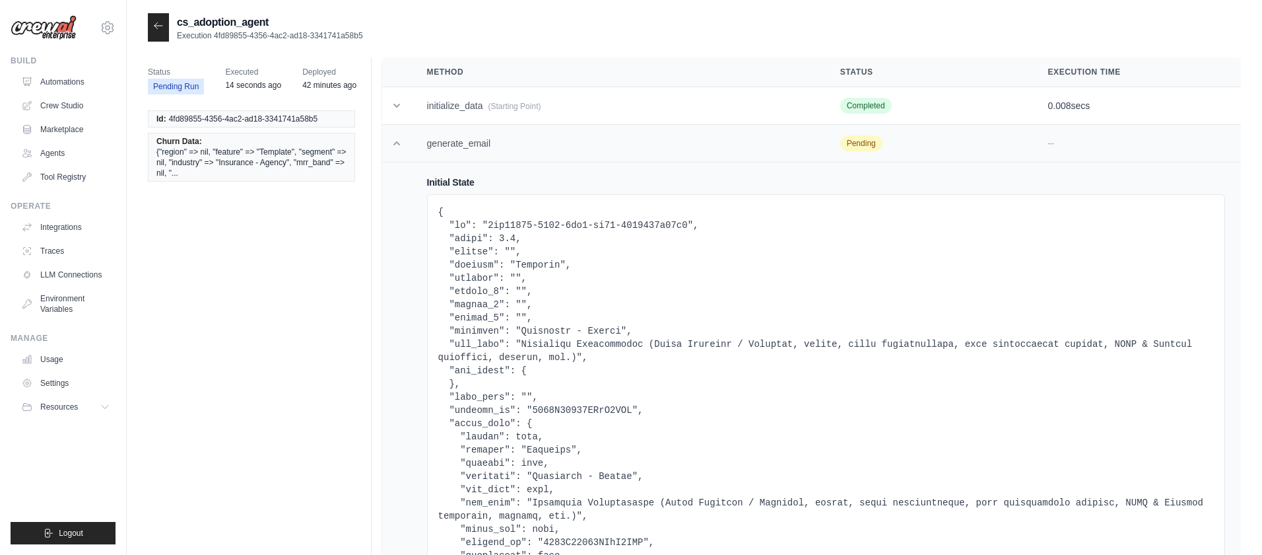
click at [391, 143] on icon at bounding box center [396, 143] width 13 height 13
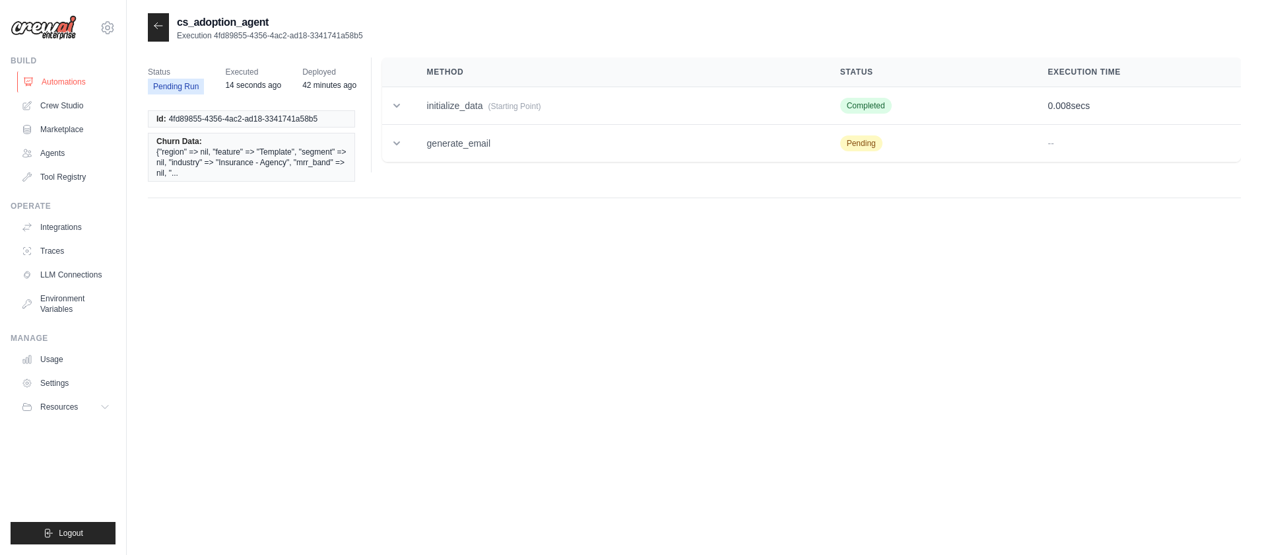
click at [67, 81] on link "Automations" at bounding box center [67, 81] width 100 height 21
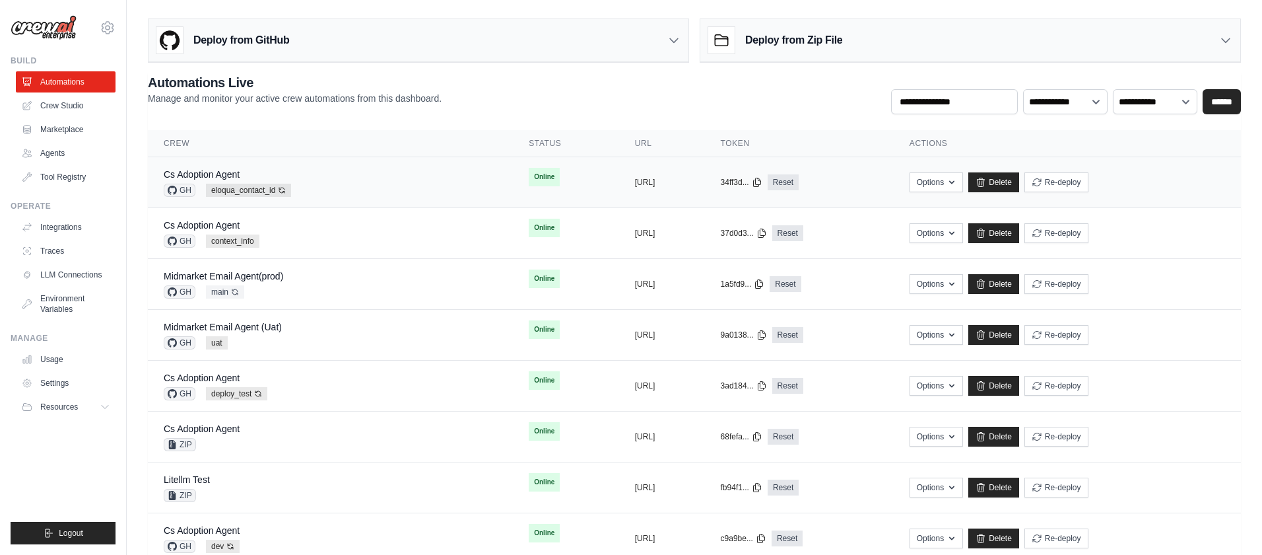
click at [393, 176] on div "Cs Adoption Agent GH eloqua_contact_id Auto-deploy enabled" at bounding box center [330, 182] width 333 height 29
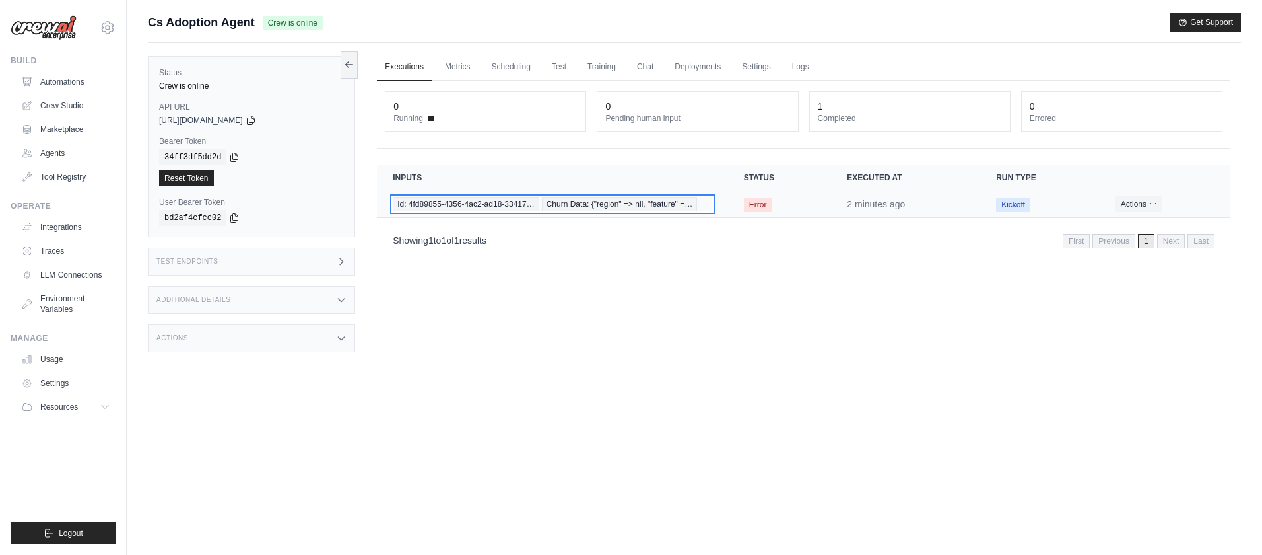
click at [472, 203] on span "Id: 4fd89855-4356-4ac2-ad18-33417…" at bounding box center [466, 204] width 147 height 15
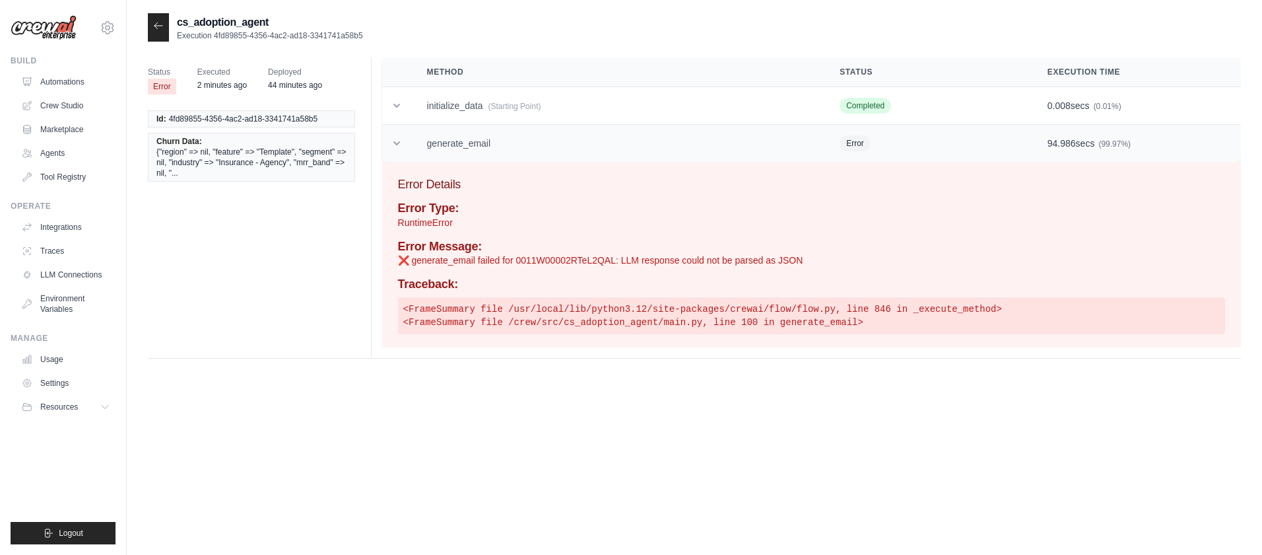
click at [399, 145] on icon at bounding box center [396, 143] width 13 height 13
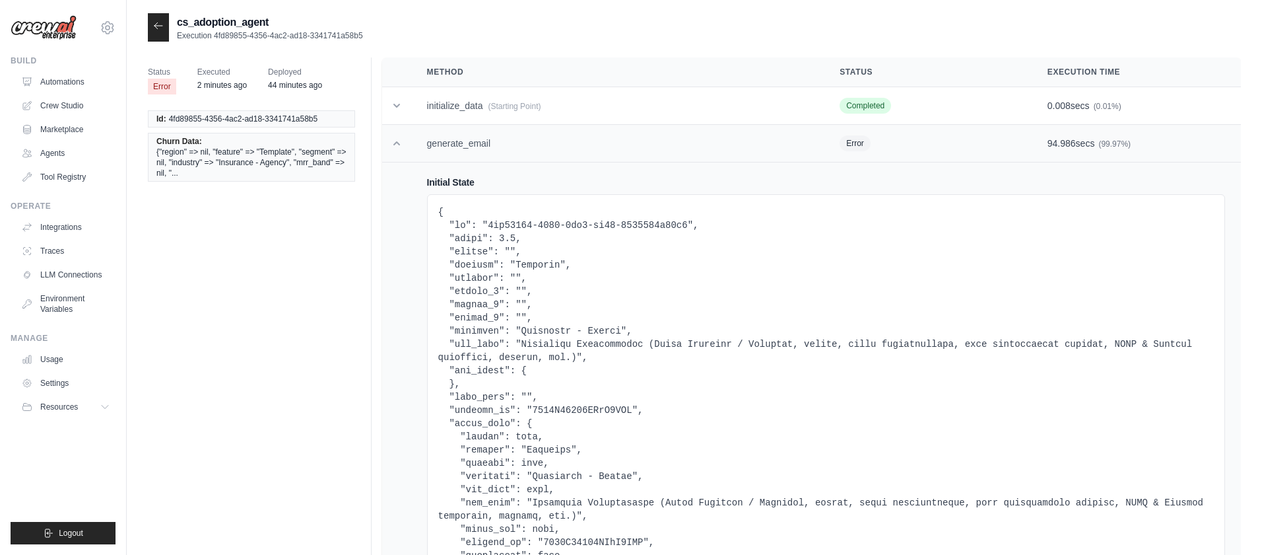
click at [390, 139] on icon at bounding box center [396, 143] width 13 height 13
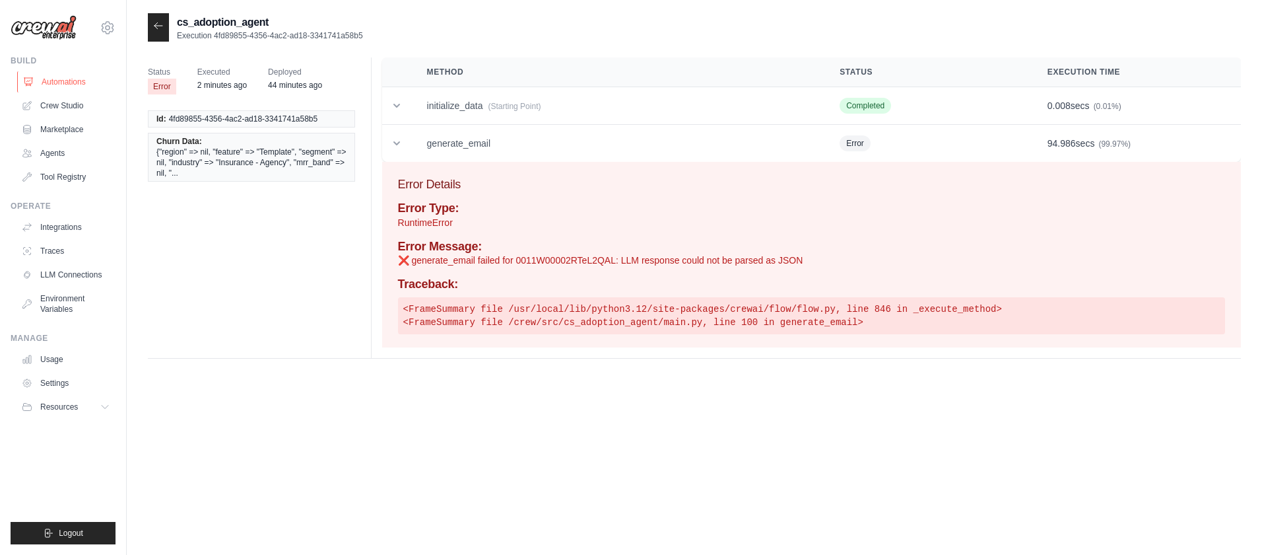
click at [71, 80] on link "Automations" at bounding box center [67, 81] width 100 height 21
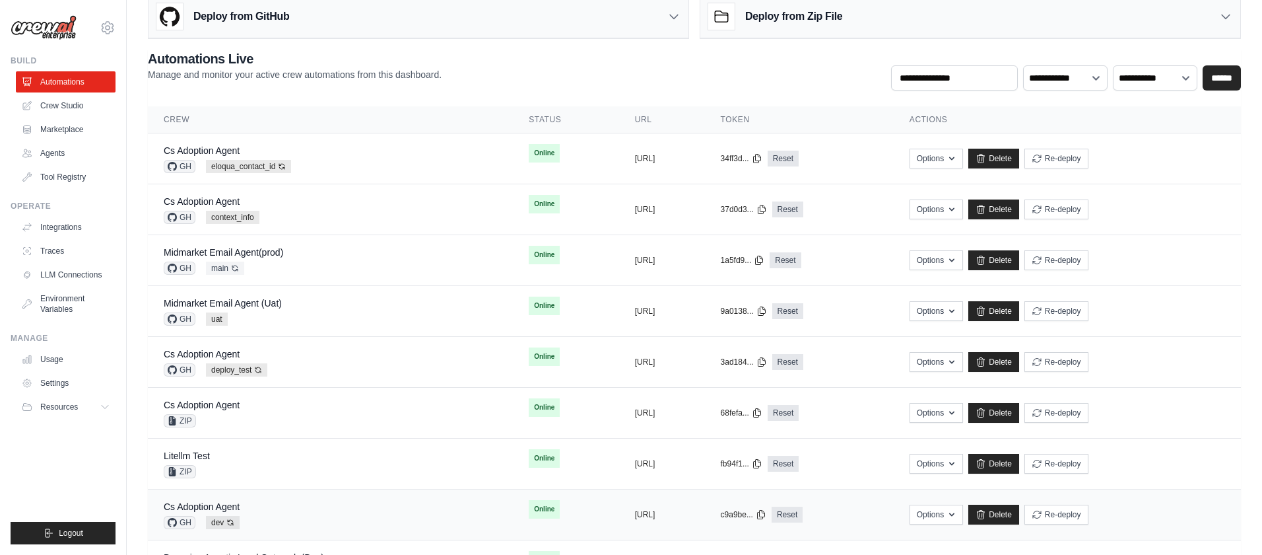
scroll to position [34, 0]
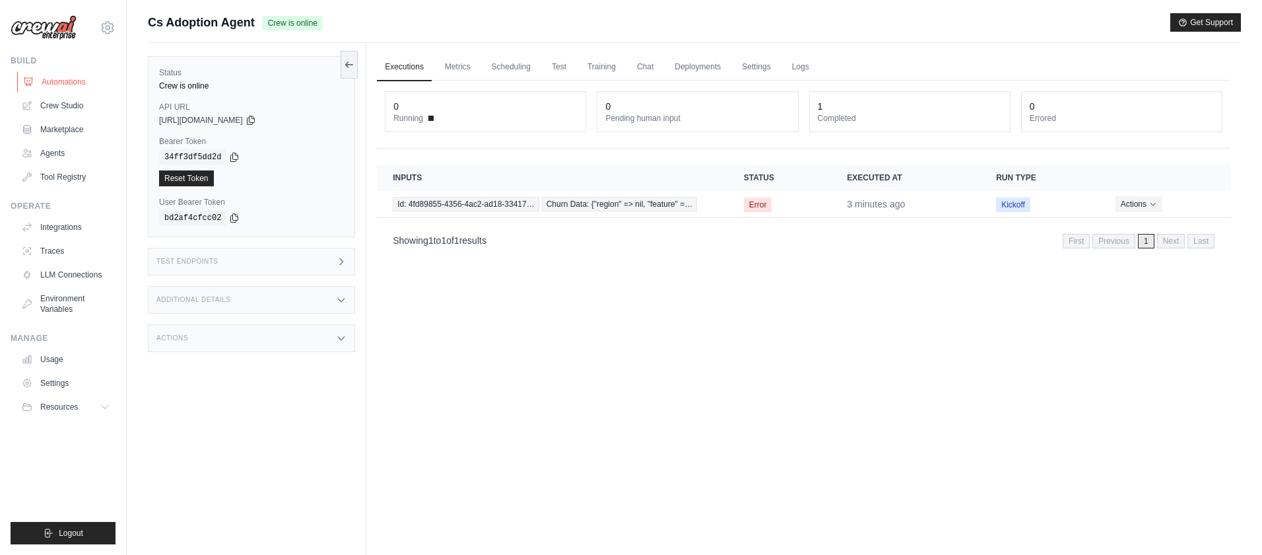
click at [82, 83] on link "Automations" at bounding box center [67, 81] width 100 height 21
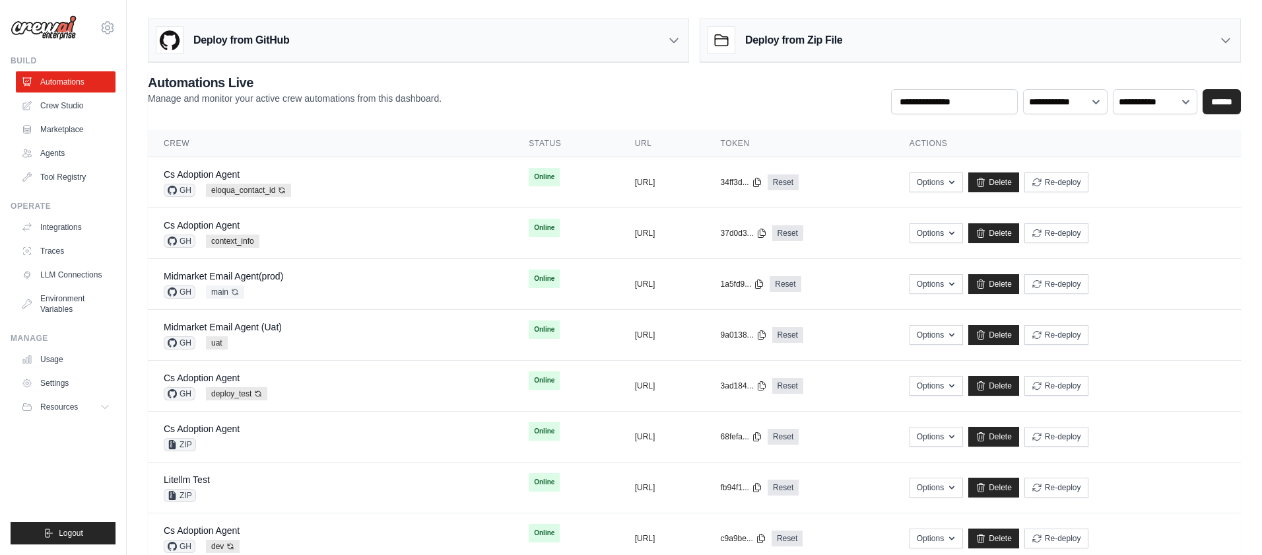
click at [347, 43] on div "Deploy from GitHub" at bounding box center [419, 40] width 540 height 43
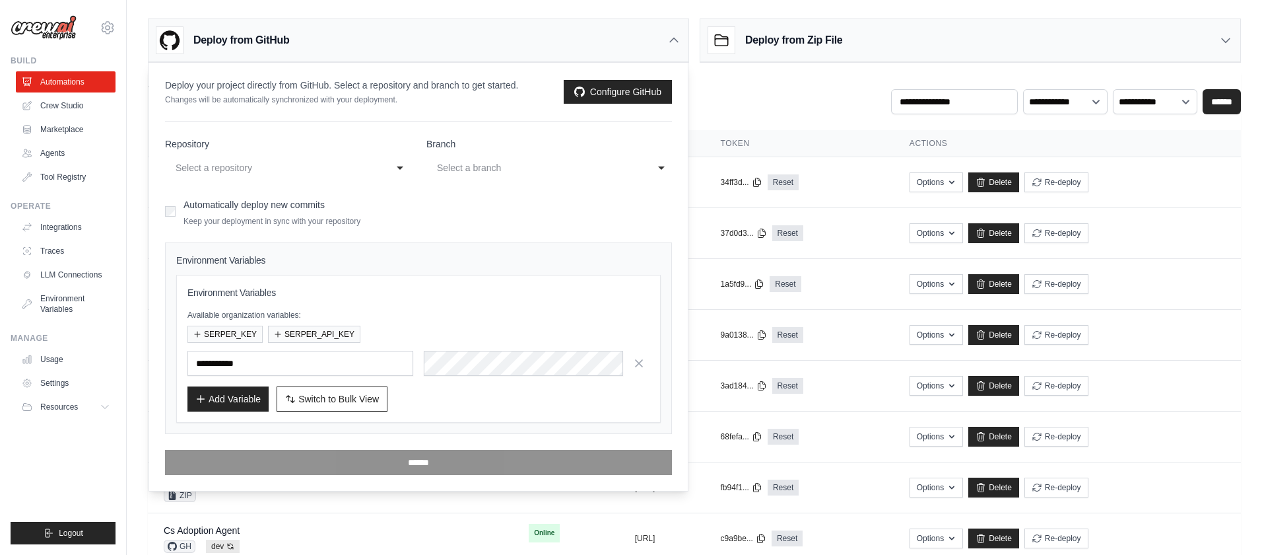
click at [894, 143] on th "Token" at bounding box center [799, 143] width 189 height 27
click at [673, 38] on icon at bounding box center [674, 40] width 8 height 4
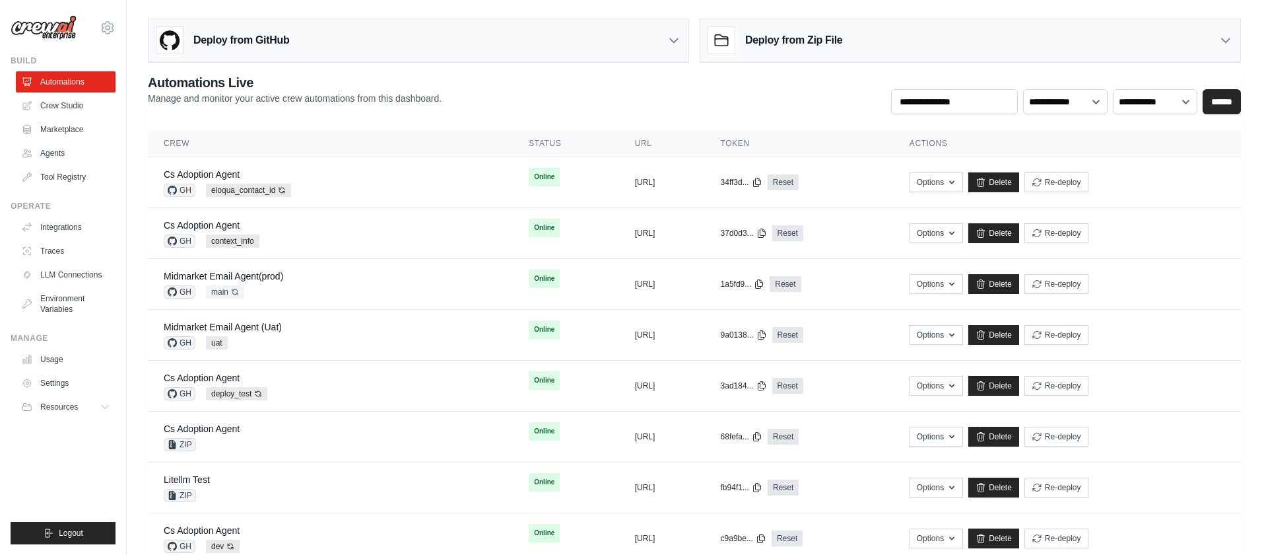
click at [718, 104] on div "**********" at bounding box center [694, 93] width 1093 height 41
click at [382, 178] on div "Cs Adoption Agent GH eloqua_contact_id Auto-deploy enabled" at bounding box center [330, 182] width 333 height 29
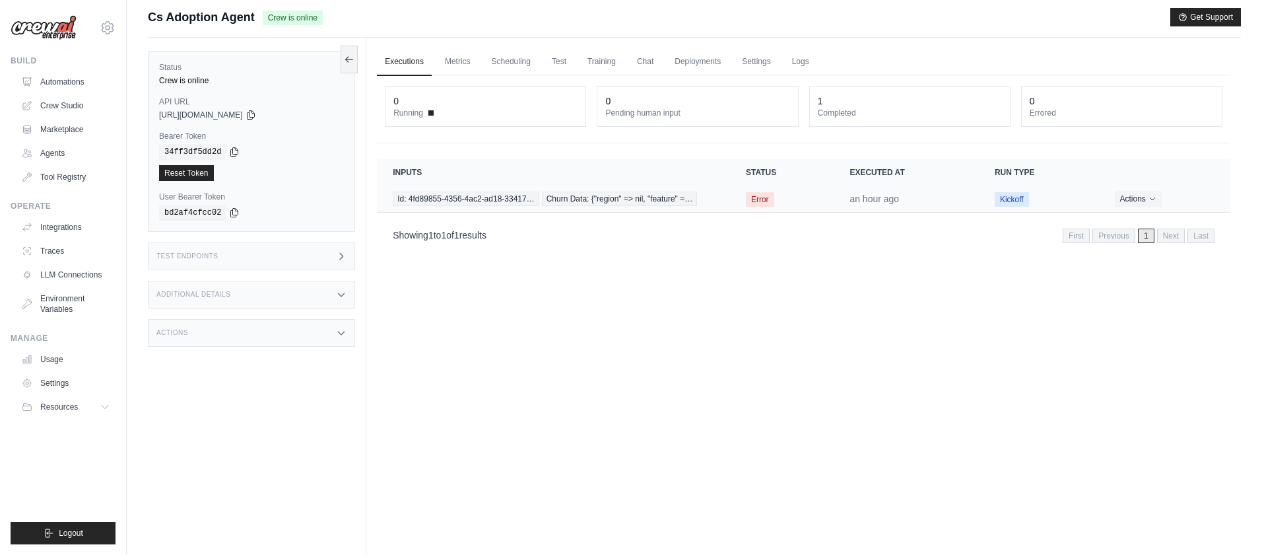
scroll to position [5, 0]
click at [527, 197] on span "Id: 4fd89855-4356-4ac2-ad18-33417…" at bounding box center [466, 199] width 147 height 15
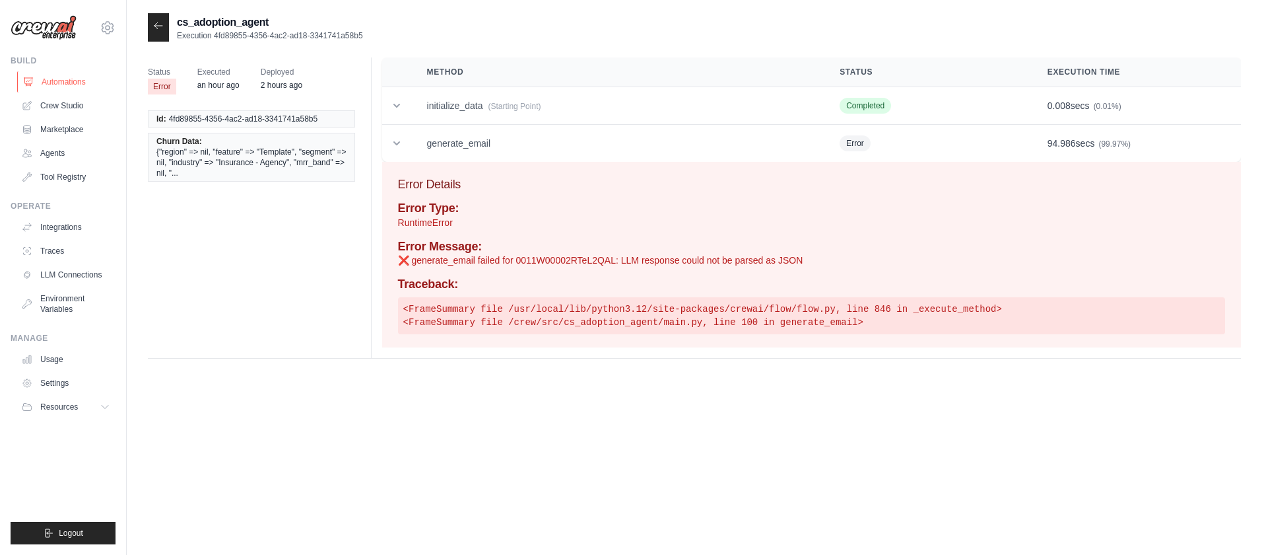
click at [57, 81] on link "Automations" at bounding box center [67, 81] width 100 height 21
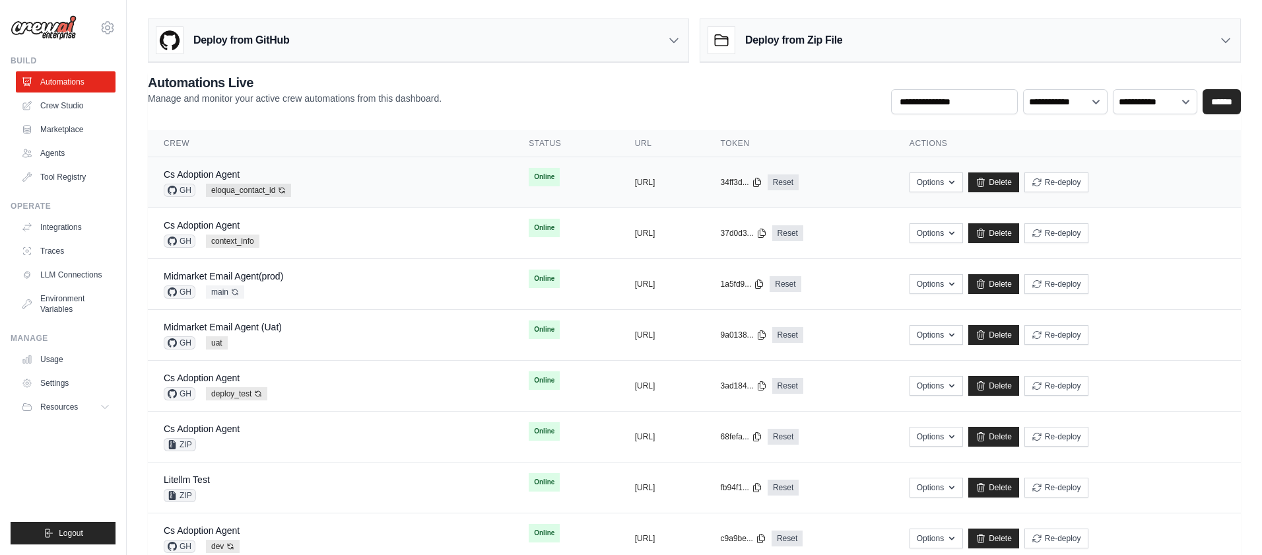
click at [399, 174] on div "Cs Adoption Agent GH eloqua_contact_id Auto-deploy enabled" at bounding box center [330, 182] width 333 height 29
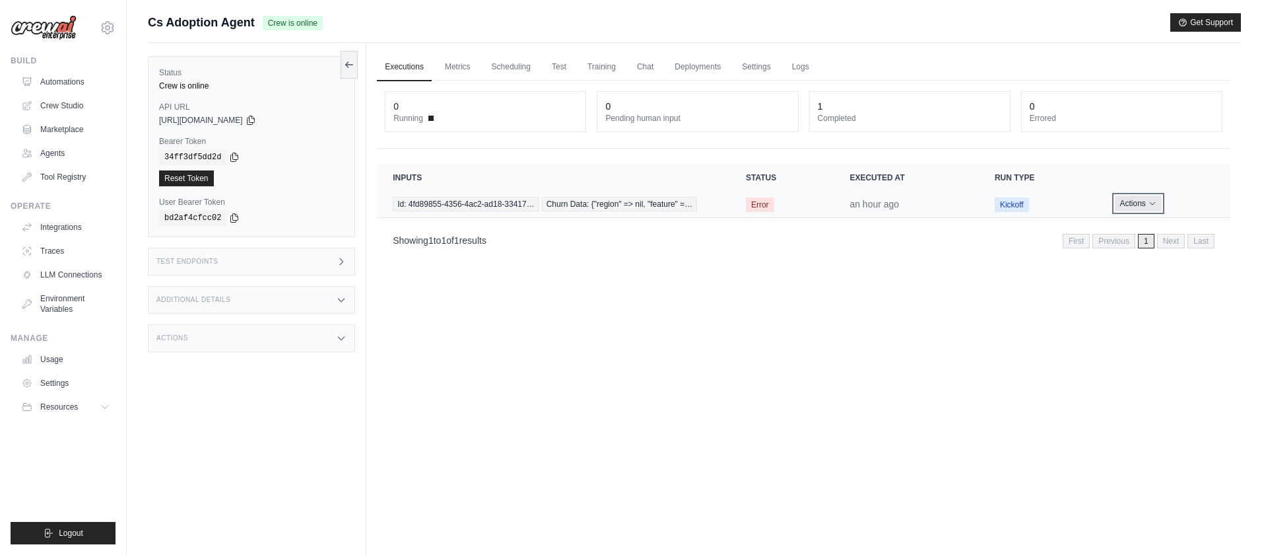
click at [1145, 206] on button "Actions" at bounding box center [1138, 203] width 47 height 16
click at [1152, 246] on button "Delete" at bounding box center [1172, 248] width 84 height 21
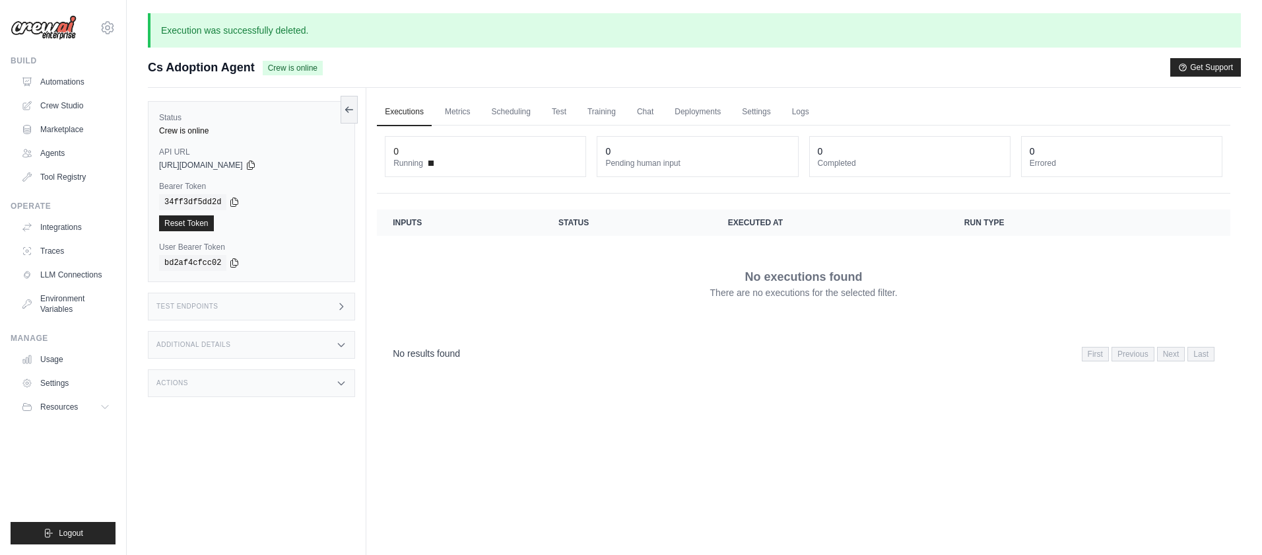
scroll to position [18, 0]
